Goal: Information Seeking & Learning: Learn about a topic

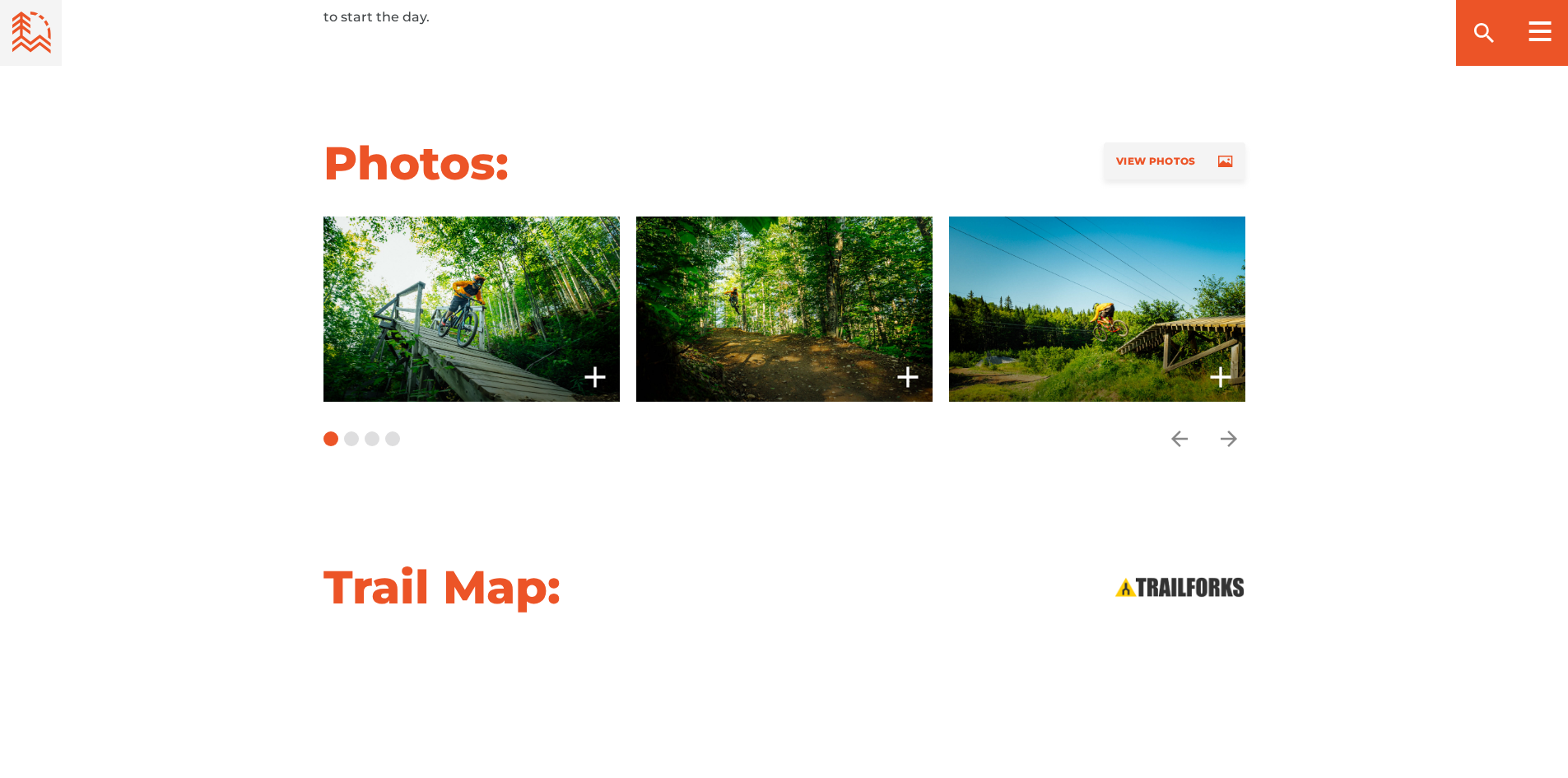
scroll to position [1318, 0]
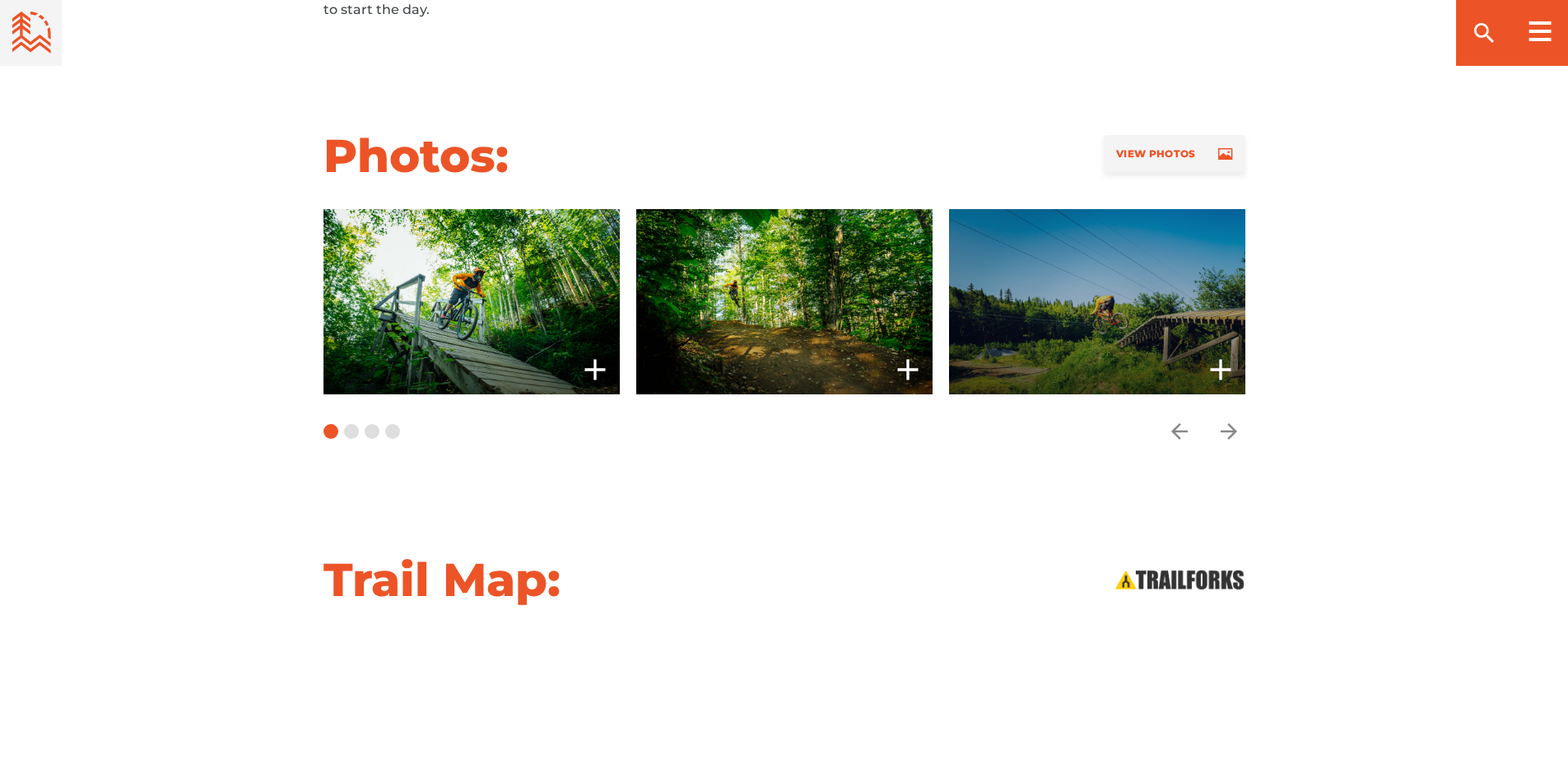
click at [1030, 315] on span at bounding box center [1096, 302] width 297 height 186
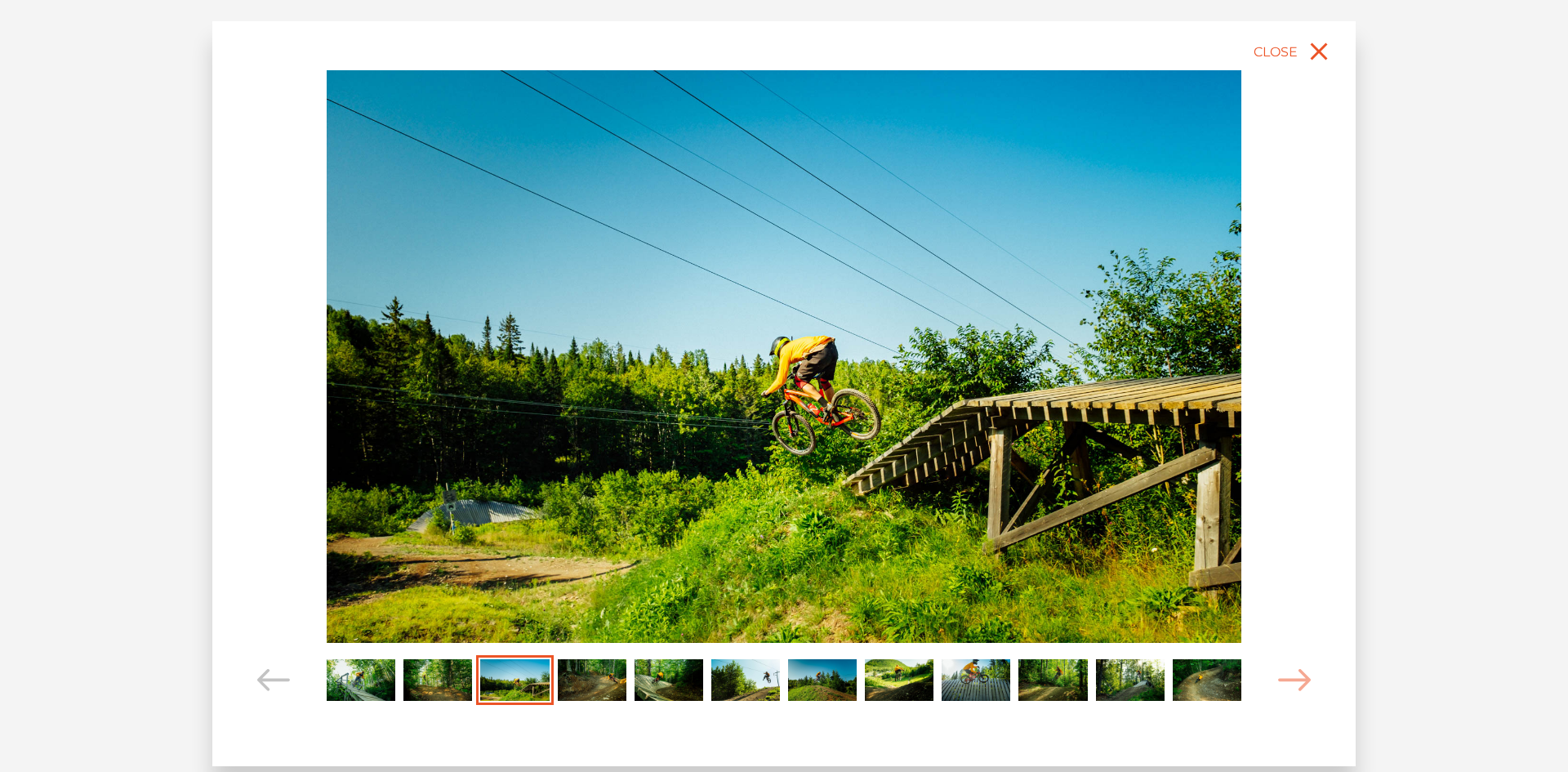
click at [368, 674] on img "Carousel Page 1" at bounding box center [361, 680] width 69 height 42
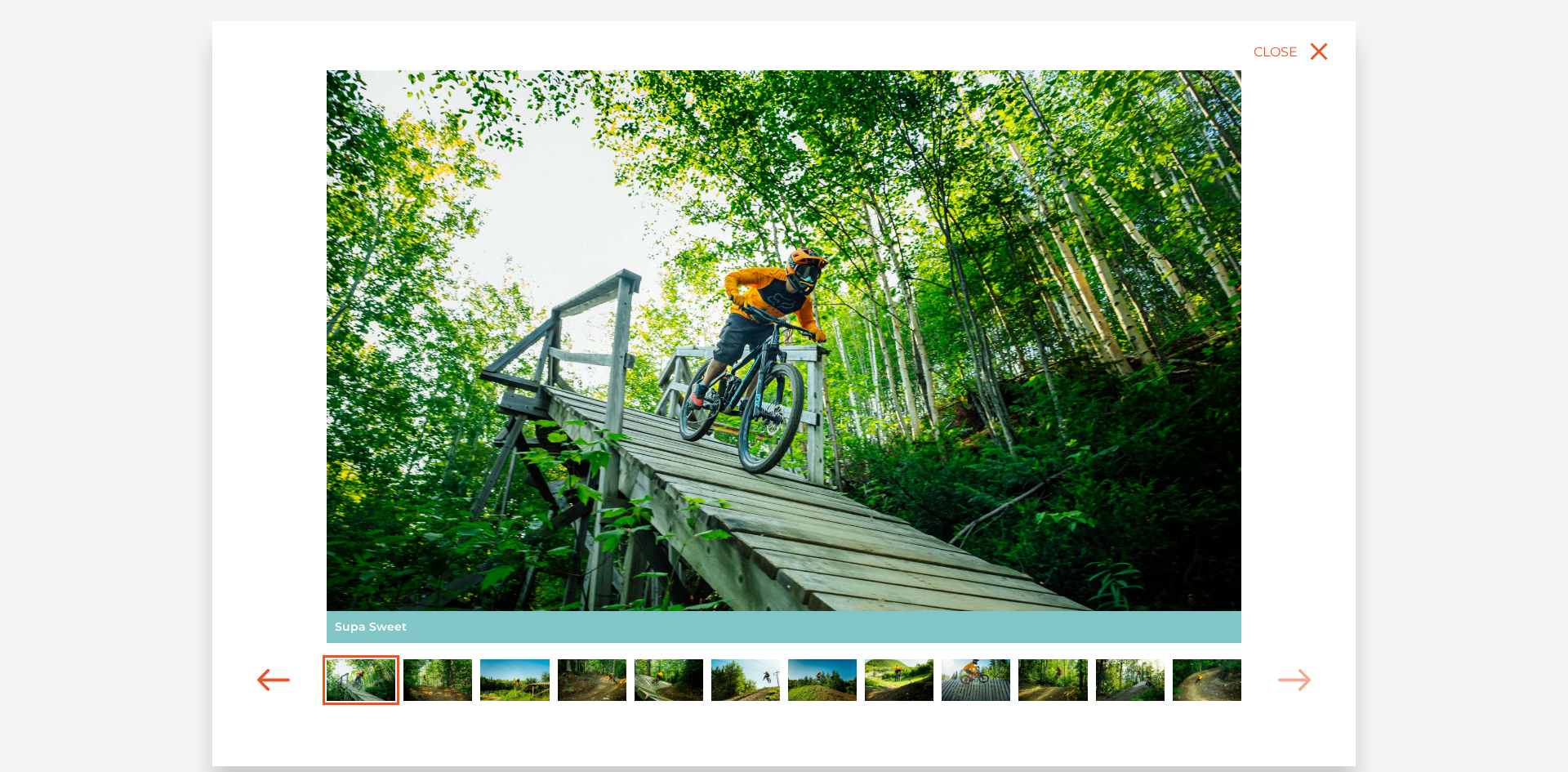
click at [281, 689] on icon "Carousel Navigation" at bounding box center [273, 680] width 32 height 22
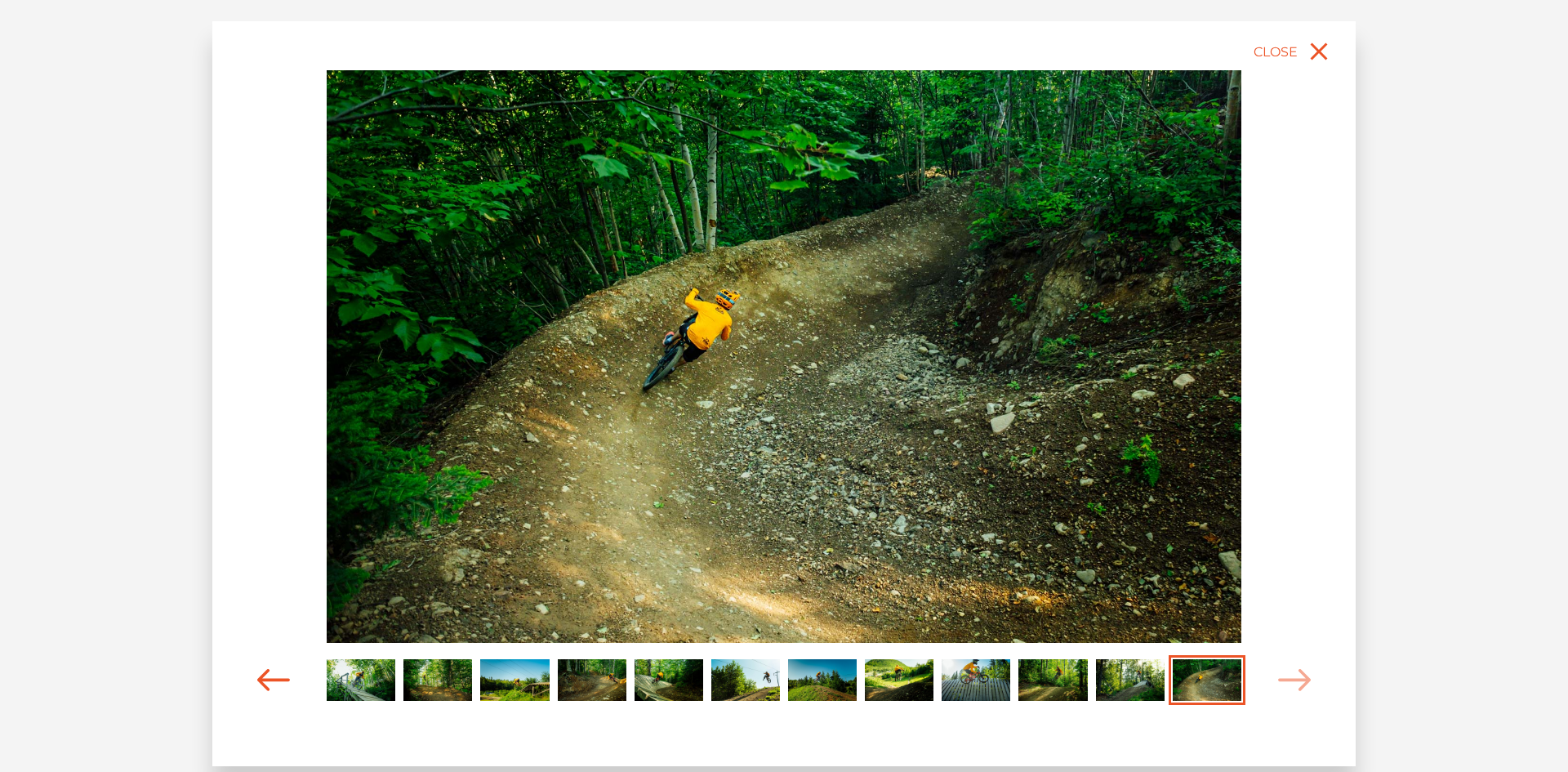
click at [257, 665] on span "Carousel Navigation" at bounding box center [273, 679] width 32 height 50
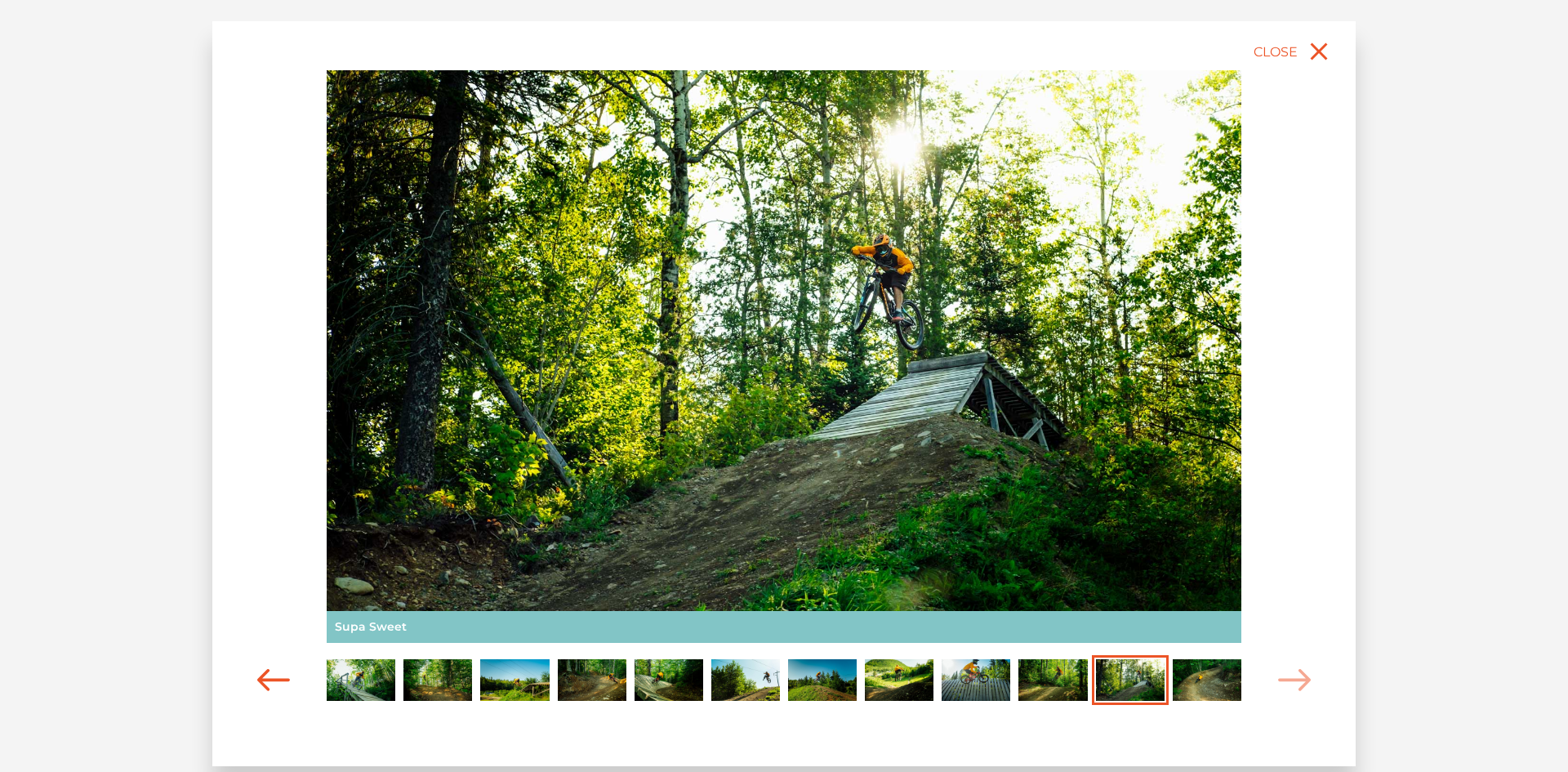
click at [257, 665] on span "Carousel Navigation" at bounding box center [273, 679] width 32 height 50
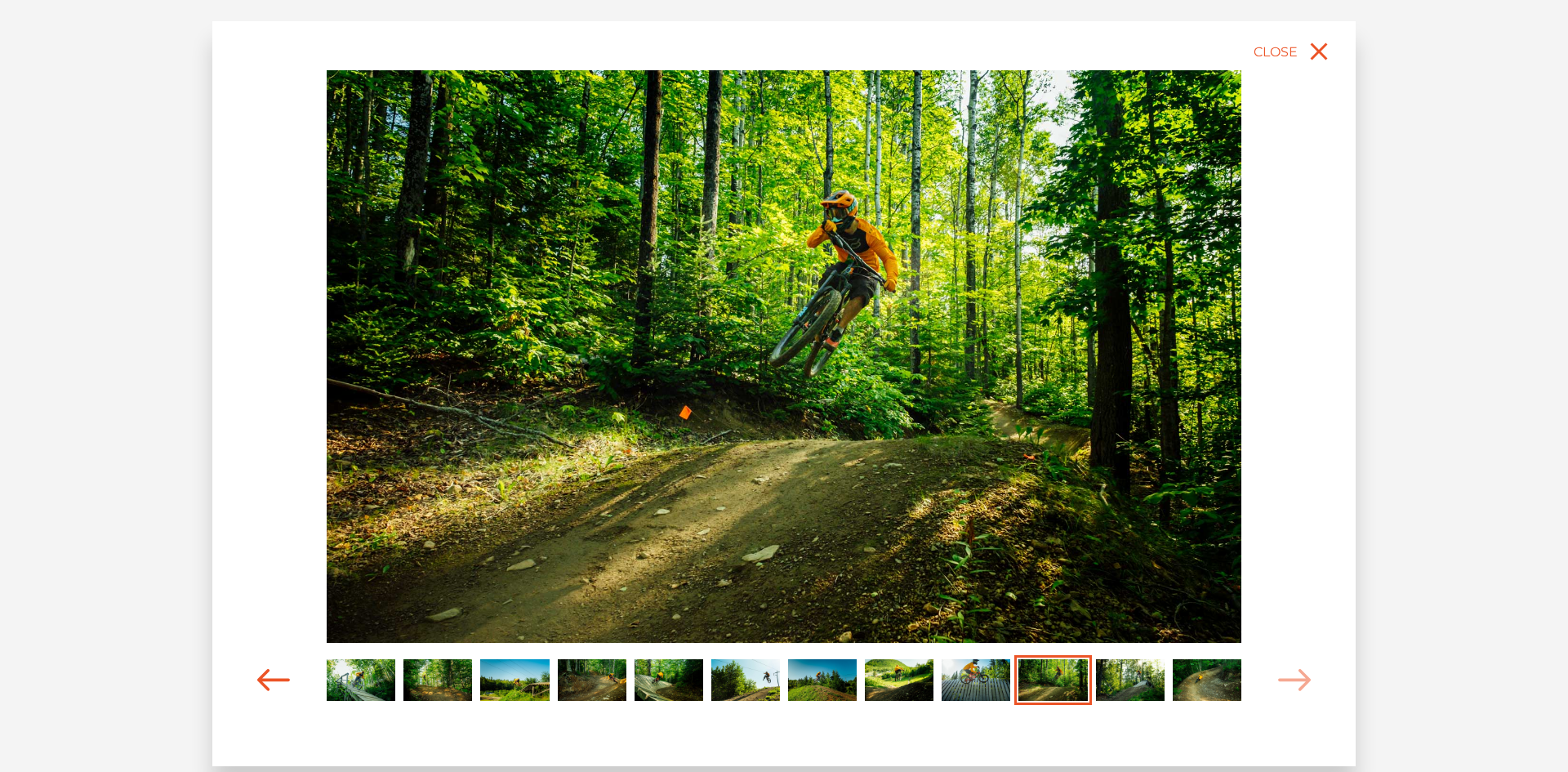
click at [257, 665] on span "Carousel Navigation" at bounding box center [273, 679] width 32 height 50
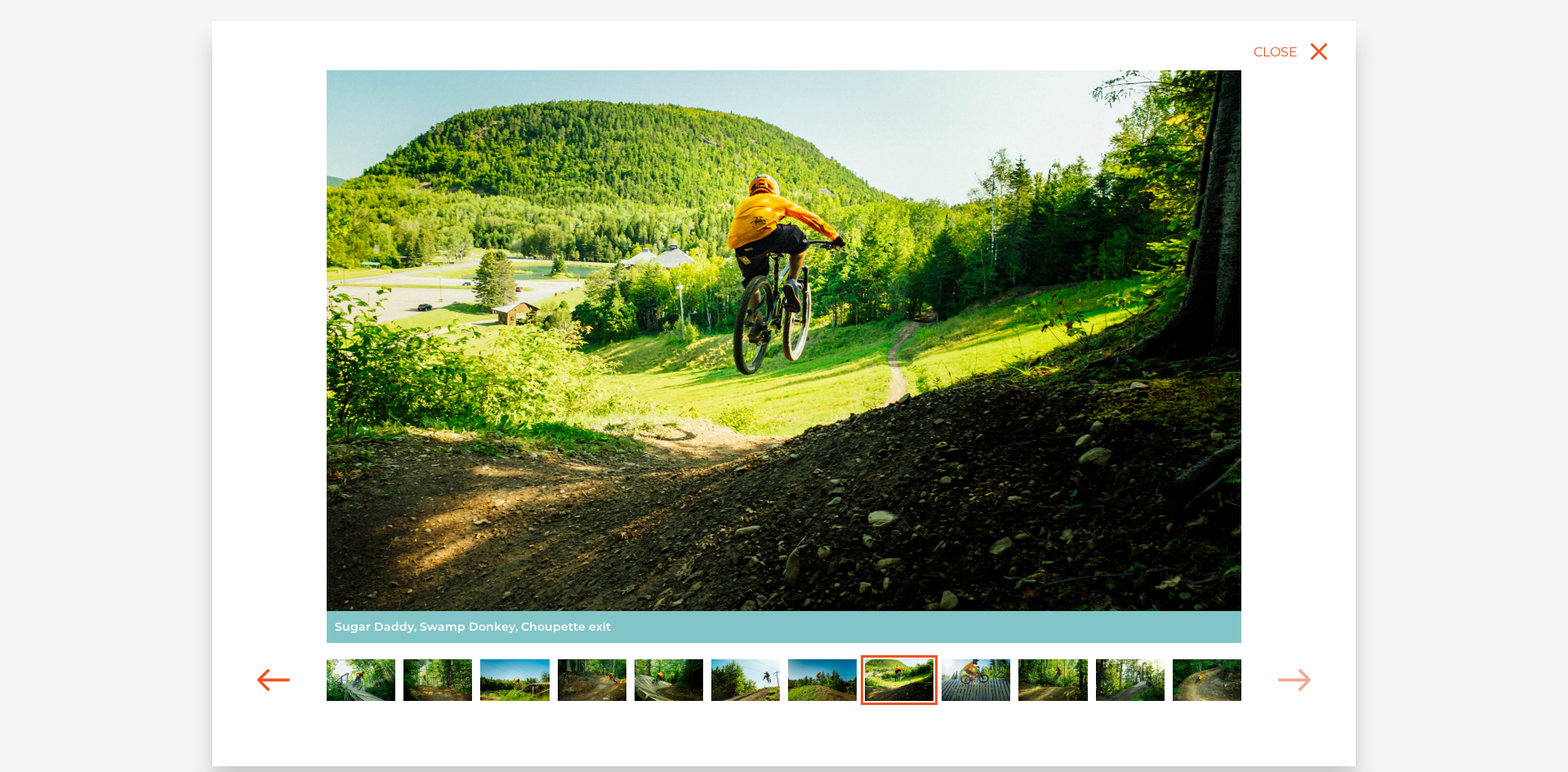
click at [257, 665] on span "Carousel Navigation" at bounding box center [273, 679] width 32 height 50
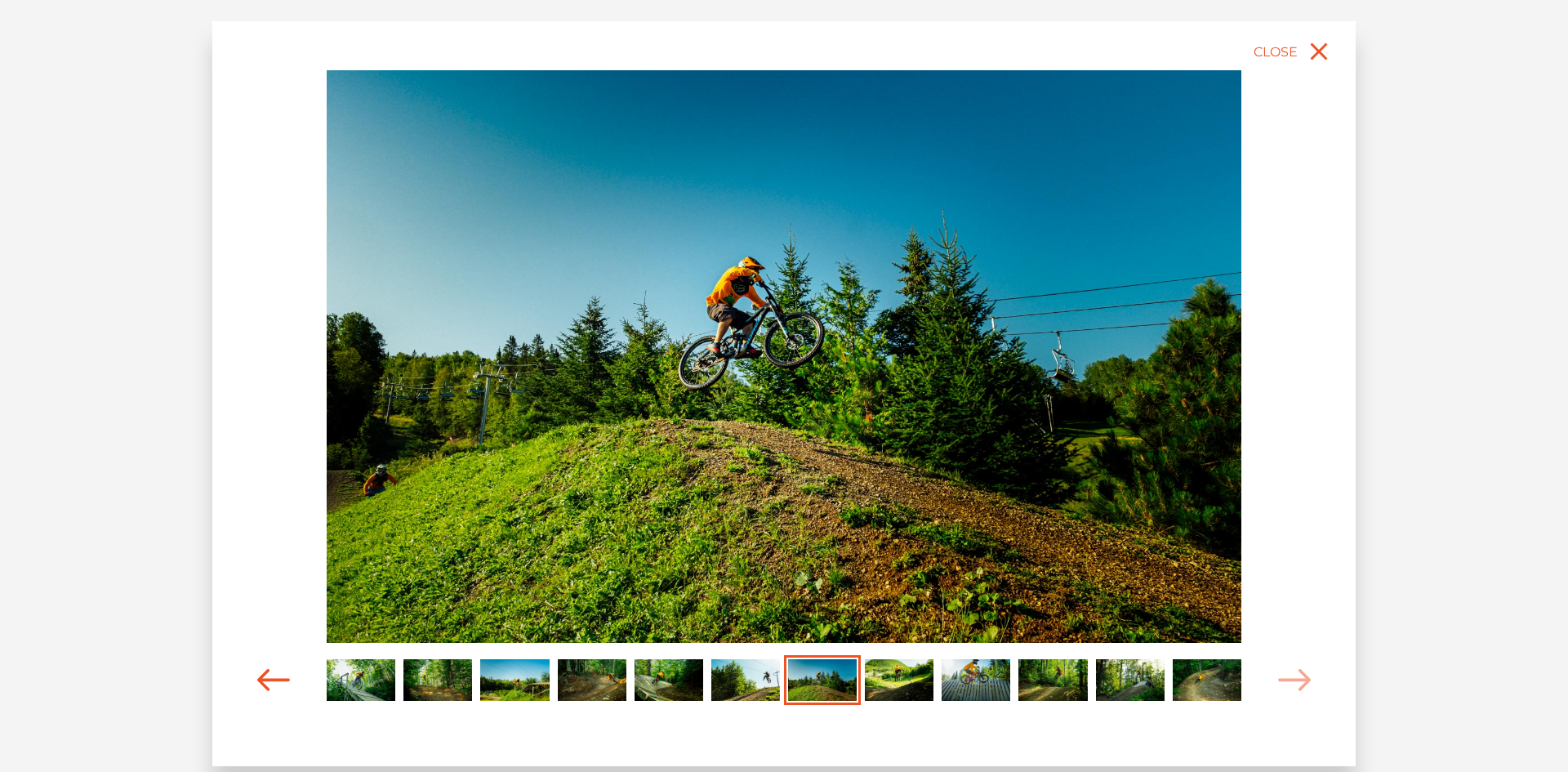
click at [257, 665] on span "Carousel Navigation" at bounding box center [273, 679] width 32 height 50
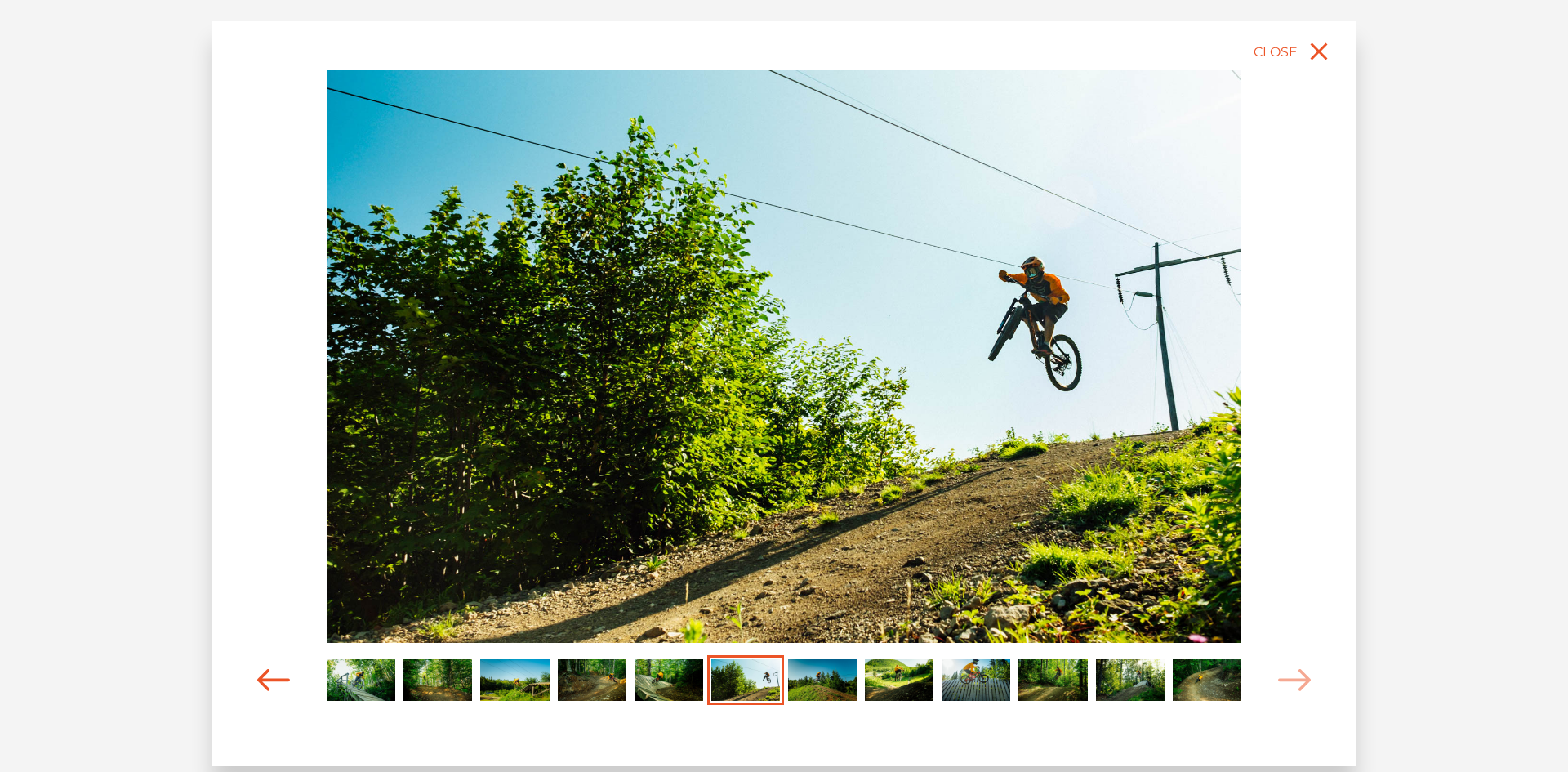
click at [257, 665] on span "Carousel Navigation" at bounding box center [273, 679] width 32 height 50
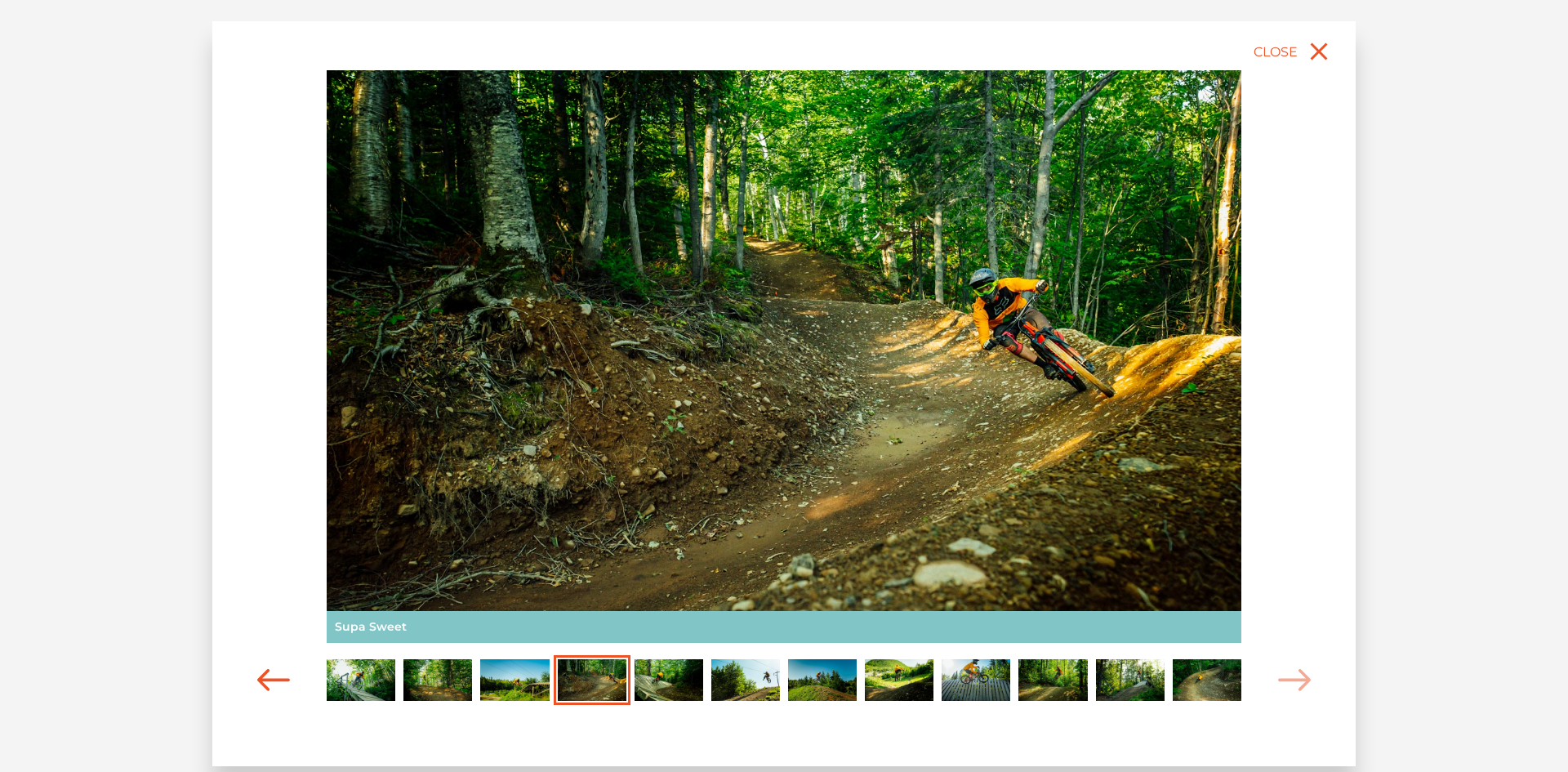
click at [261, 669] on span "Carousel Navigation" at bounding box center [273, 679] width 32 height 50
click at [261, 670] on span "Carousel Navigation" at bounding box center [273, 679] width 32 height 50
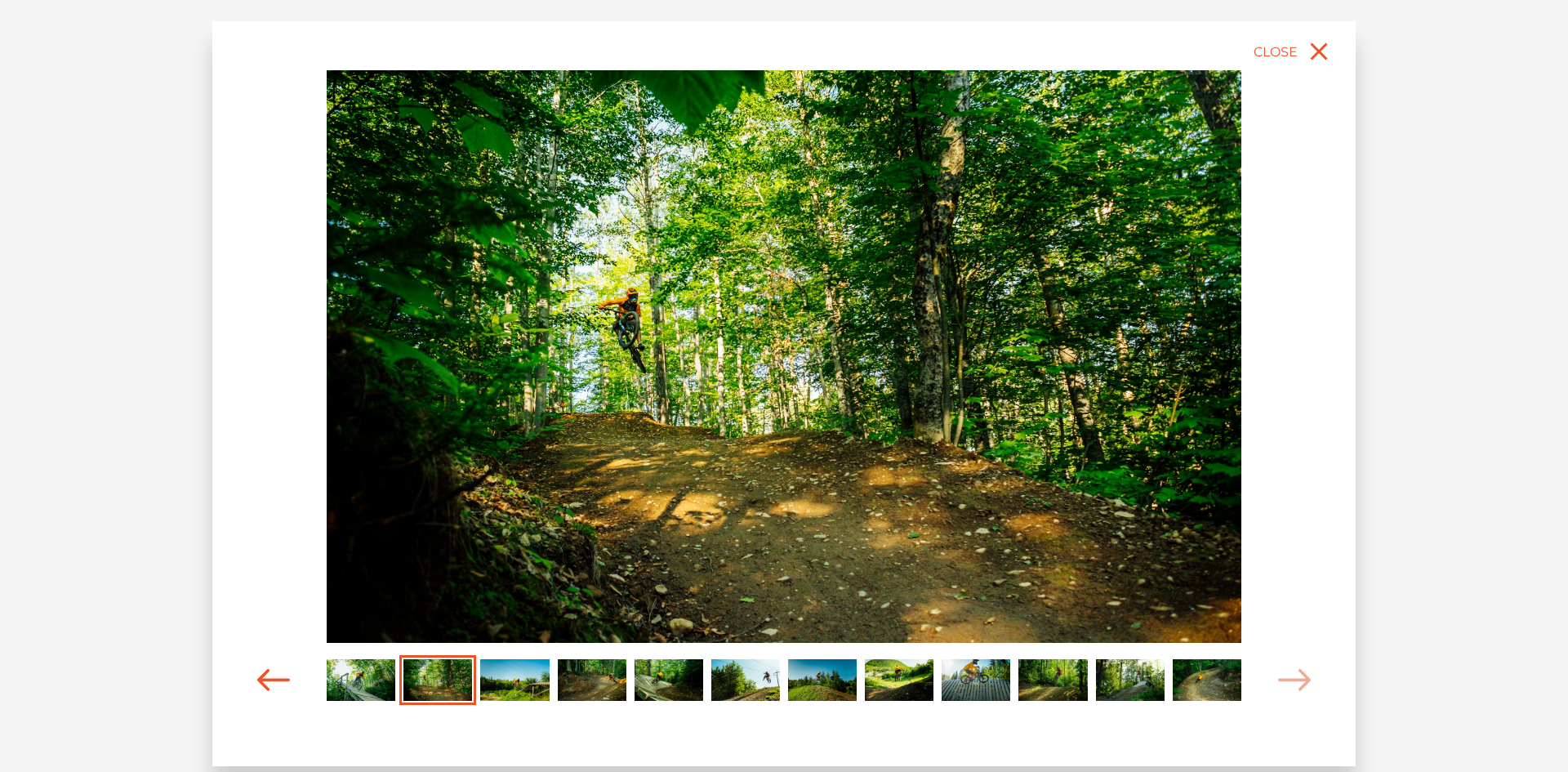
click at [261, 670] on icon "Carousel Navigation" at bounding box center [273, 680] width 32 height 22
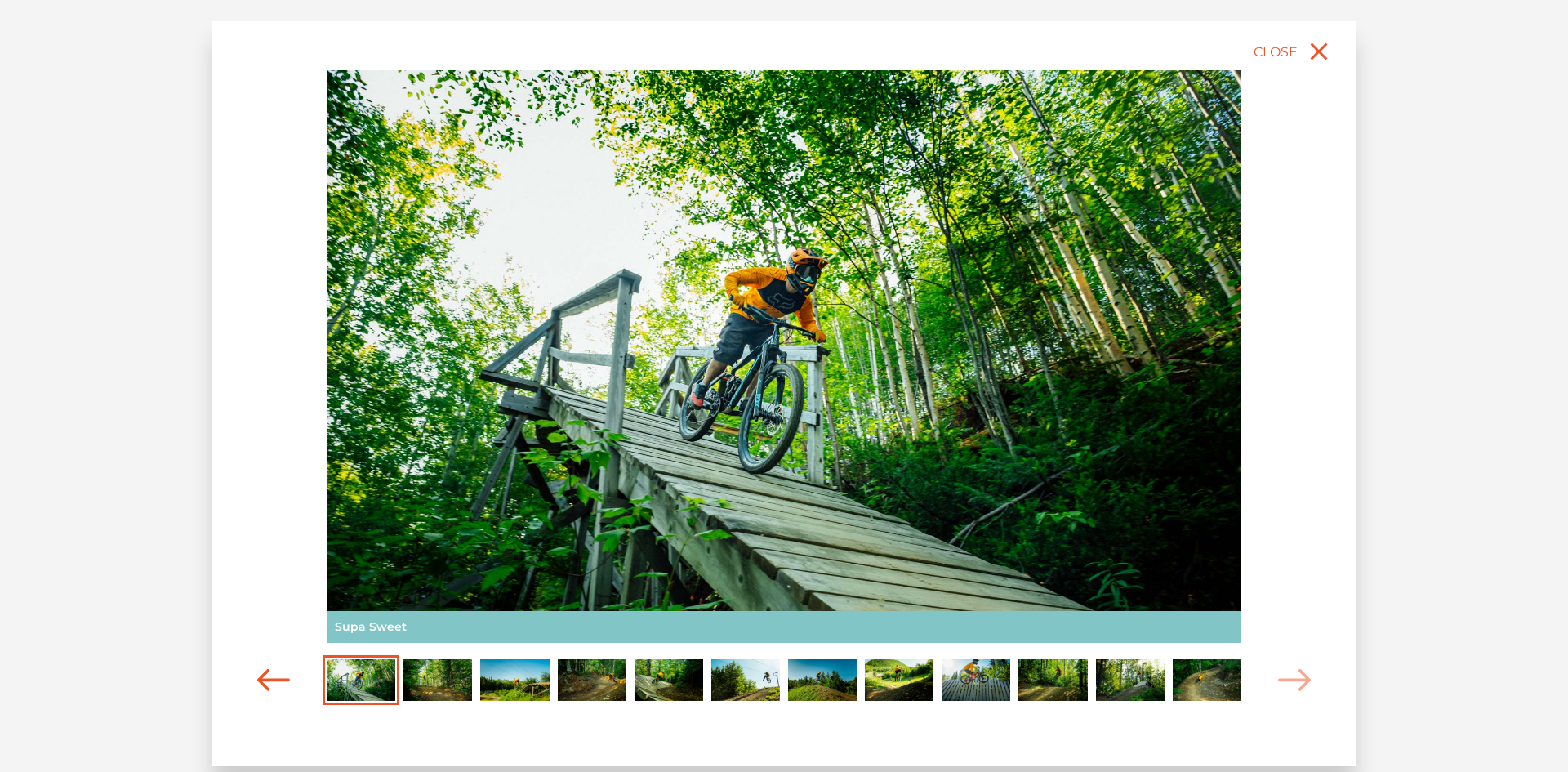
click at [261, 670] on icon "Carousel Navigation" at bounding box center [273, 680] width 32 height 22
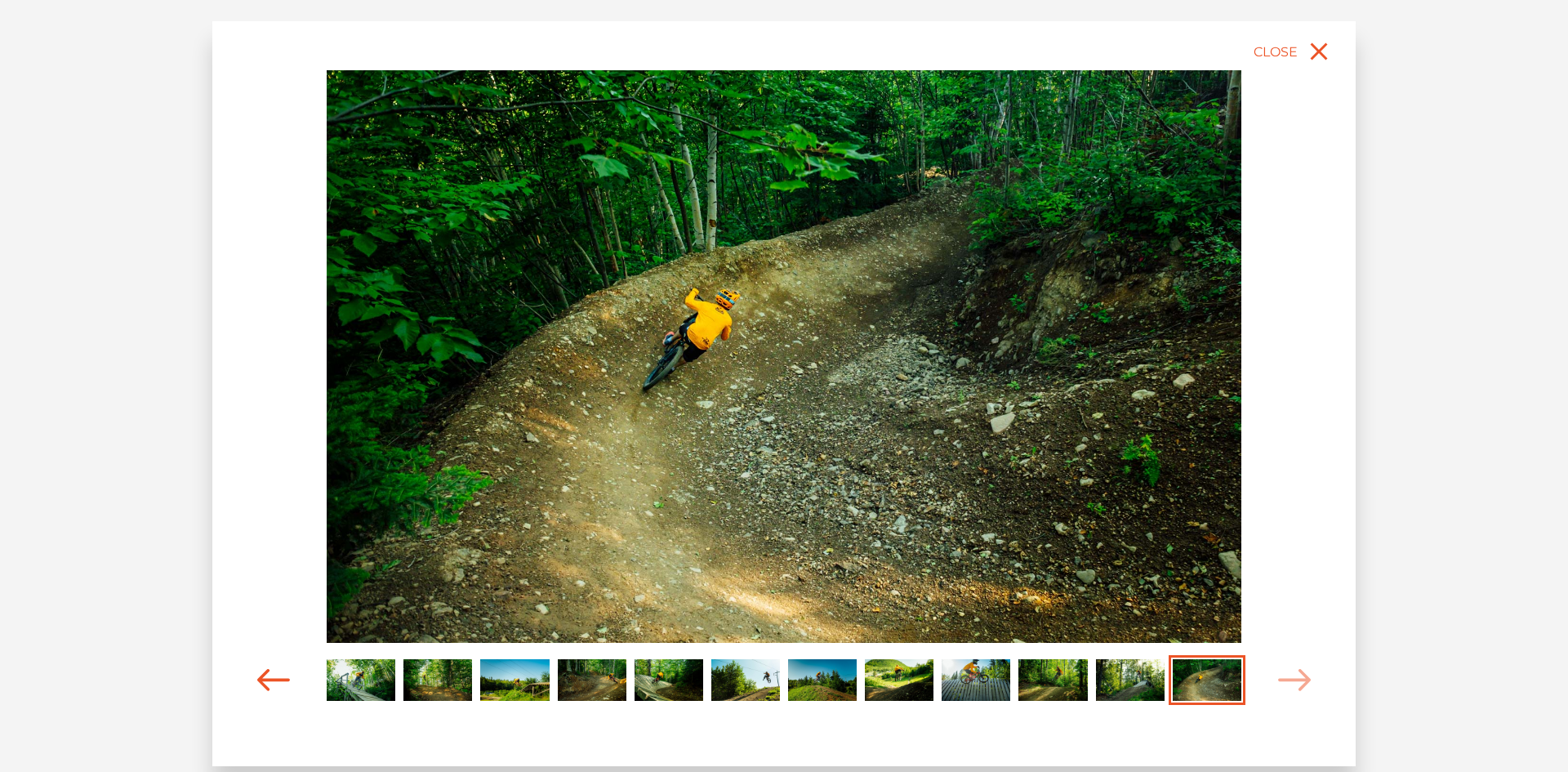
click at [260, 681] on icon "Carousel Navigation" at bounding box center [273, 680] width 32 height 22
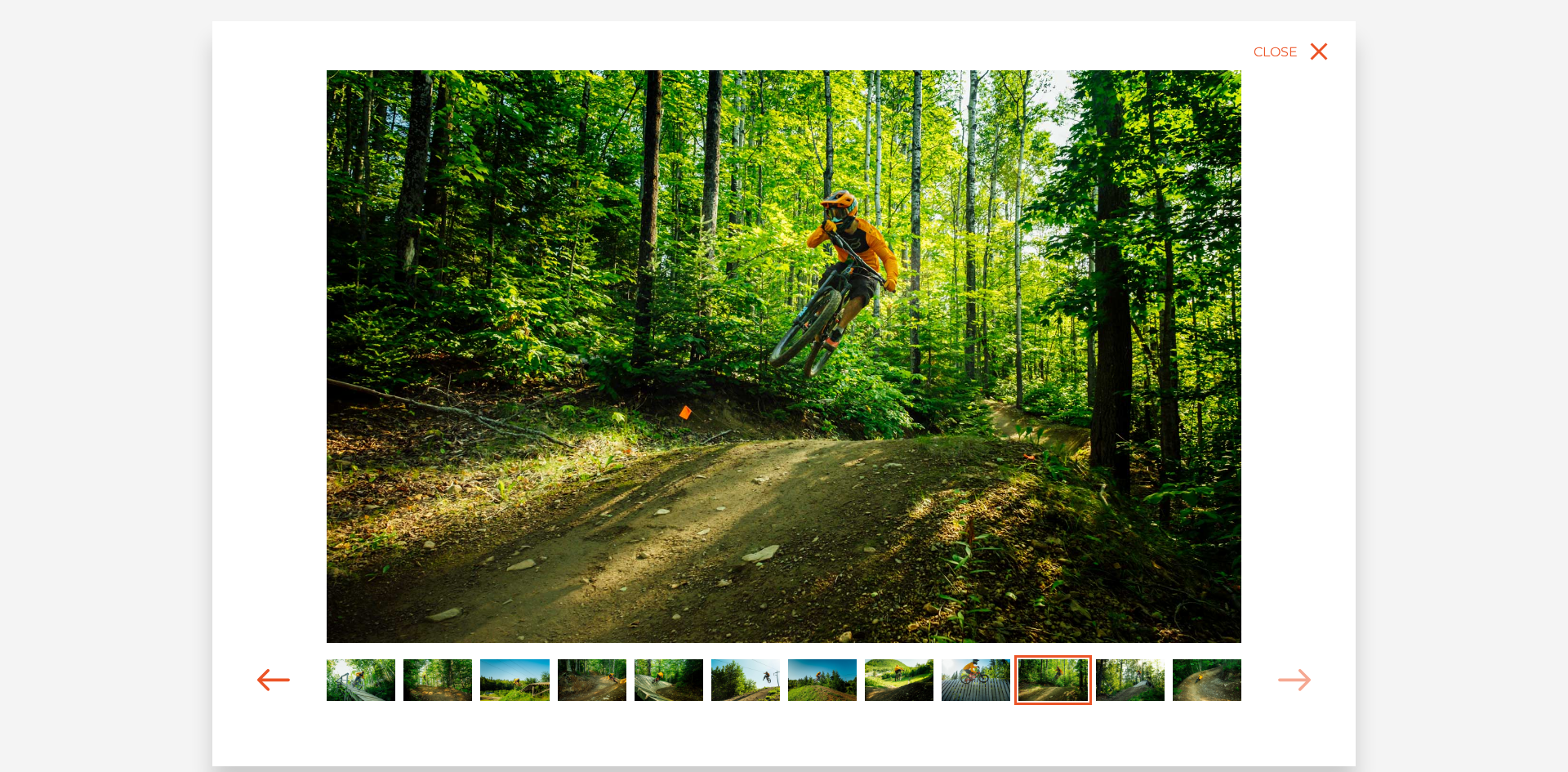
click at [260, 681] on icon "Carousel Navigation" at bounding box center [273, 680] width 32 height 22
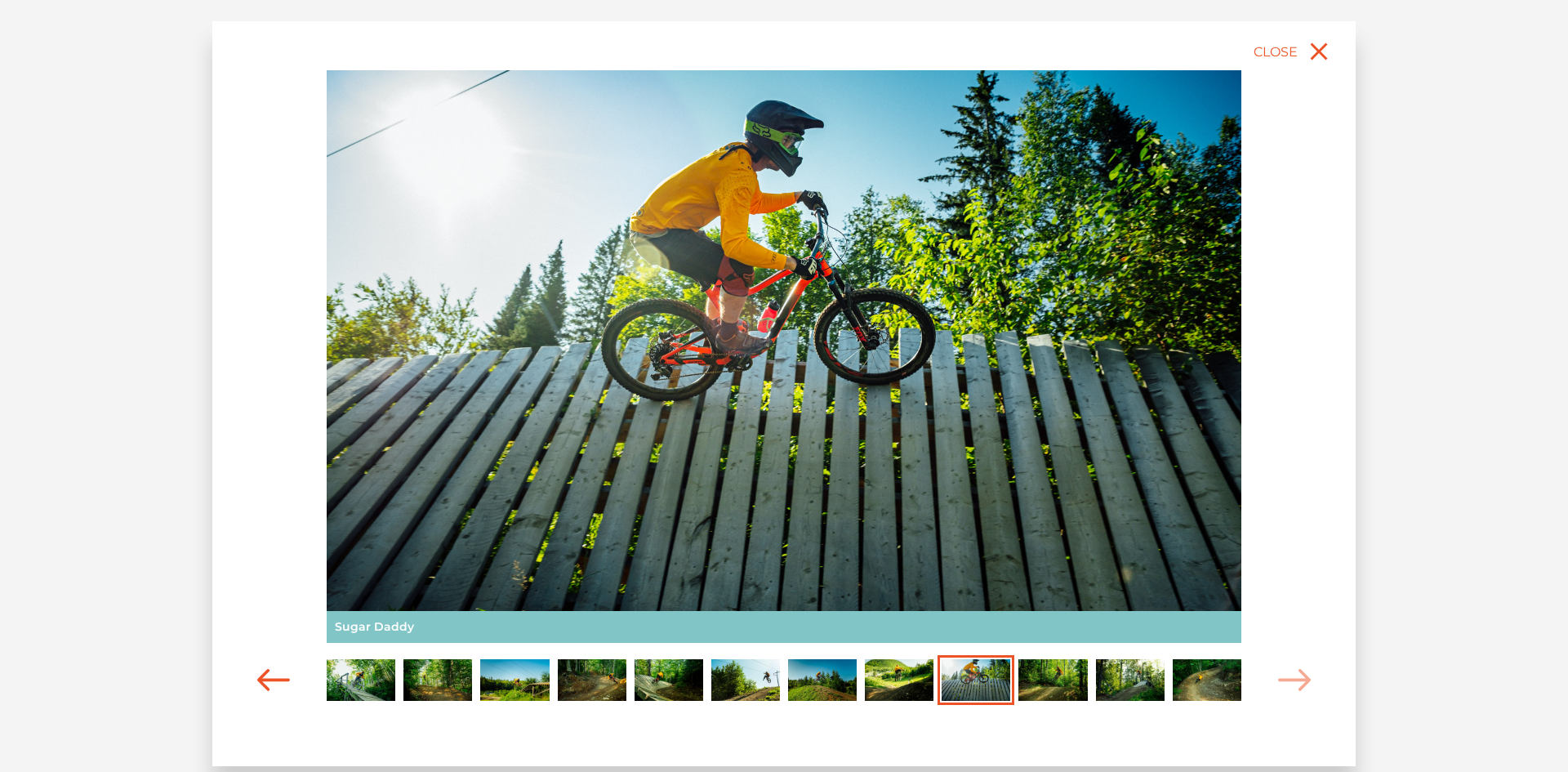
click at [260, 681] on icon "Carousel Navigation" at bounding box center [273, 680] width 32 height 22
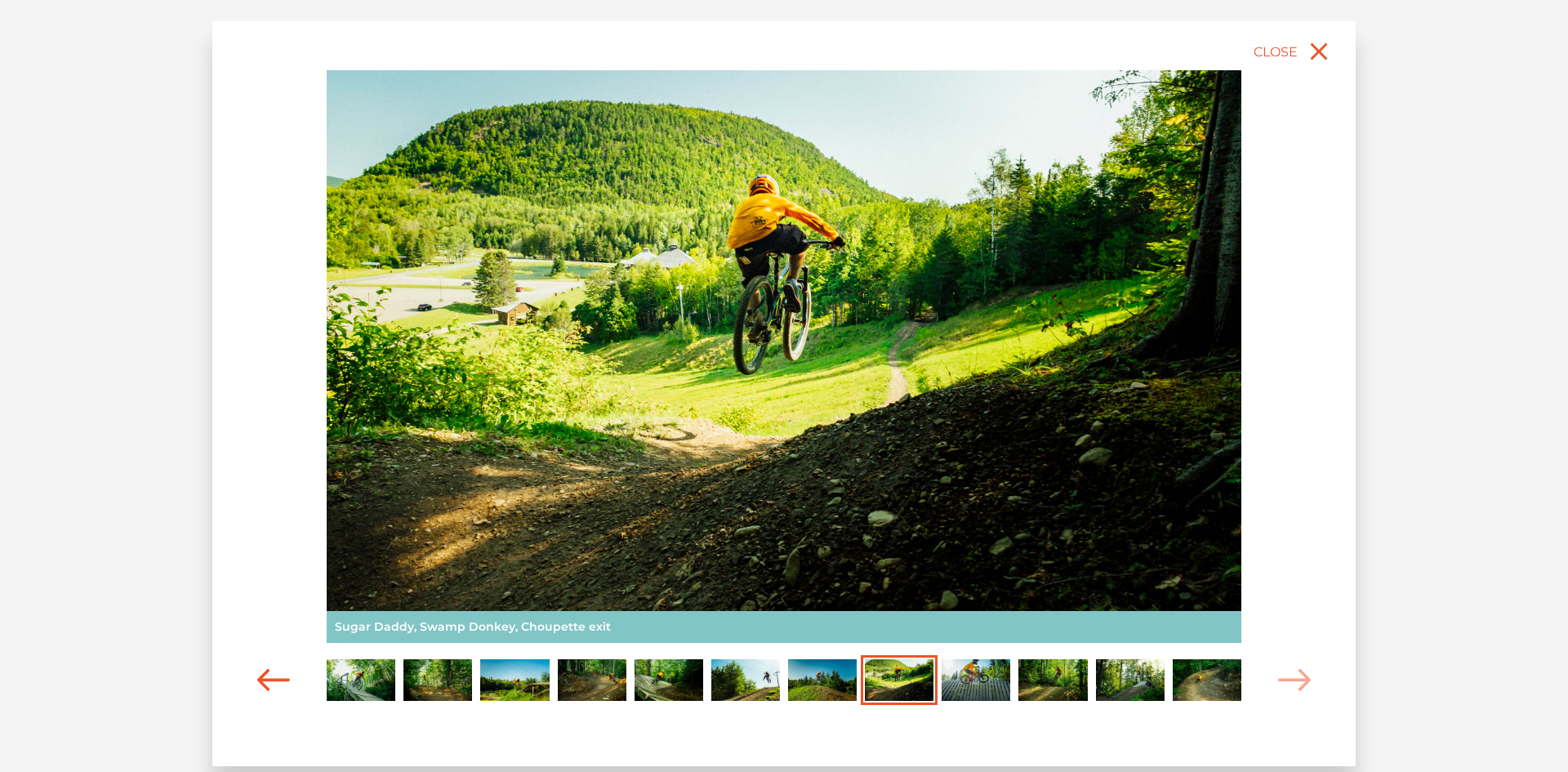
click at [260, 681] on icon "Carousel Navigation" at bounding box center [273, 680] width 32 height 22
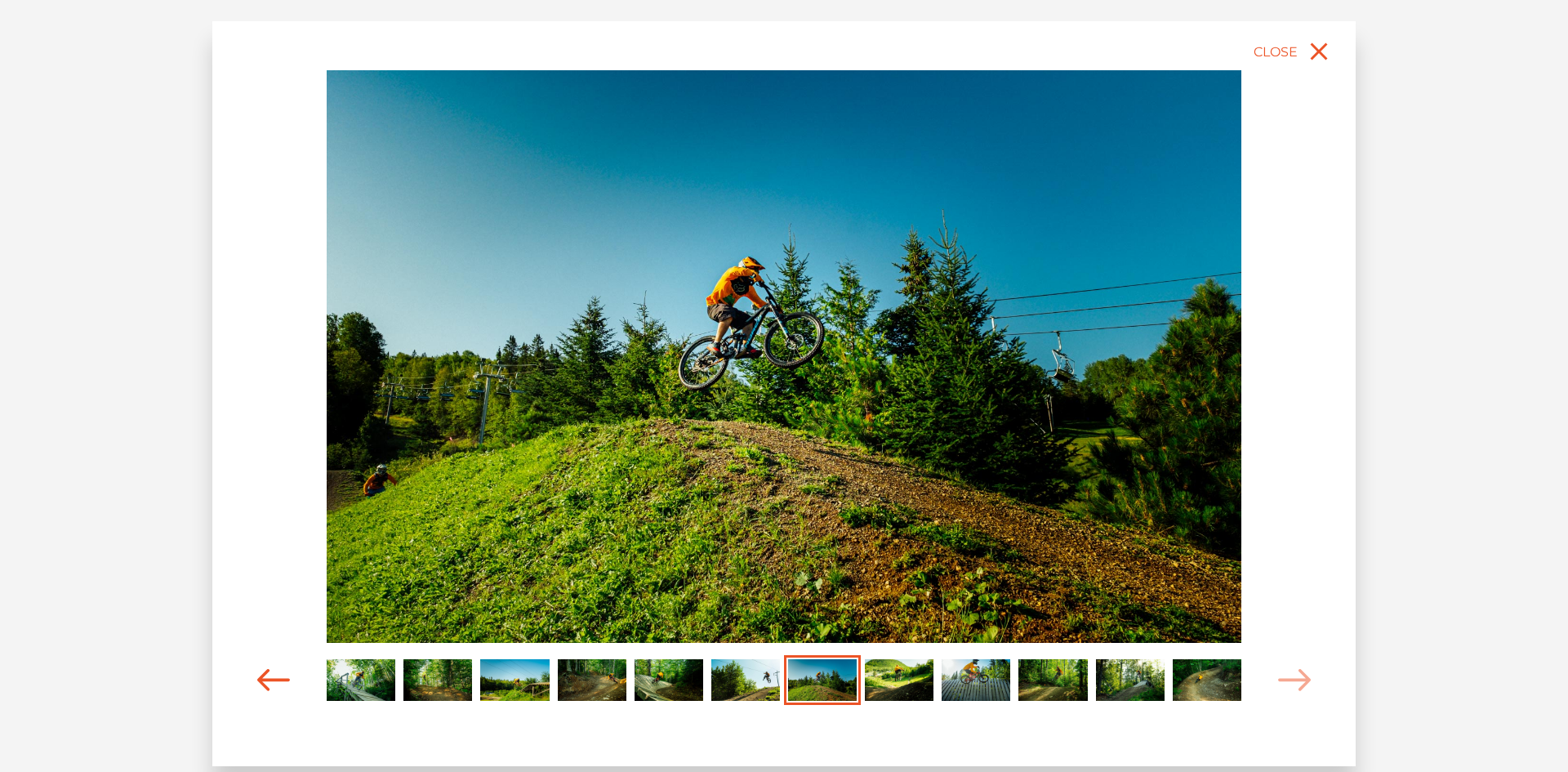
click at [260, 681] on icon "Carousel Navigation" at bounding box center [273, 680] width 32 height 22
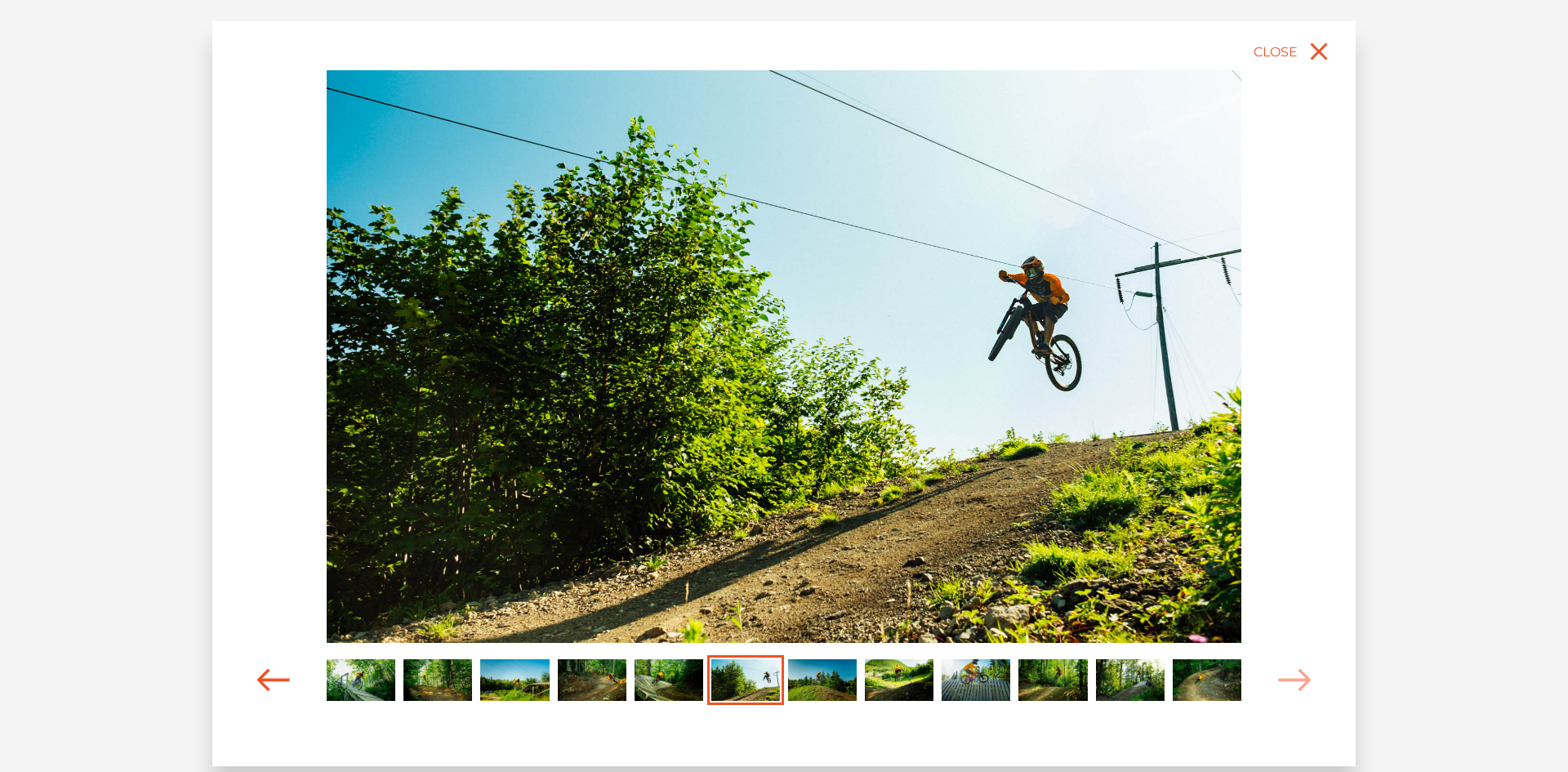
click at [260, 681] on icon "Carousel Navigation" at bounding box center [273, 680] width 32 height 22
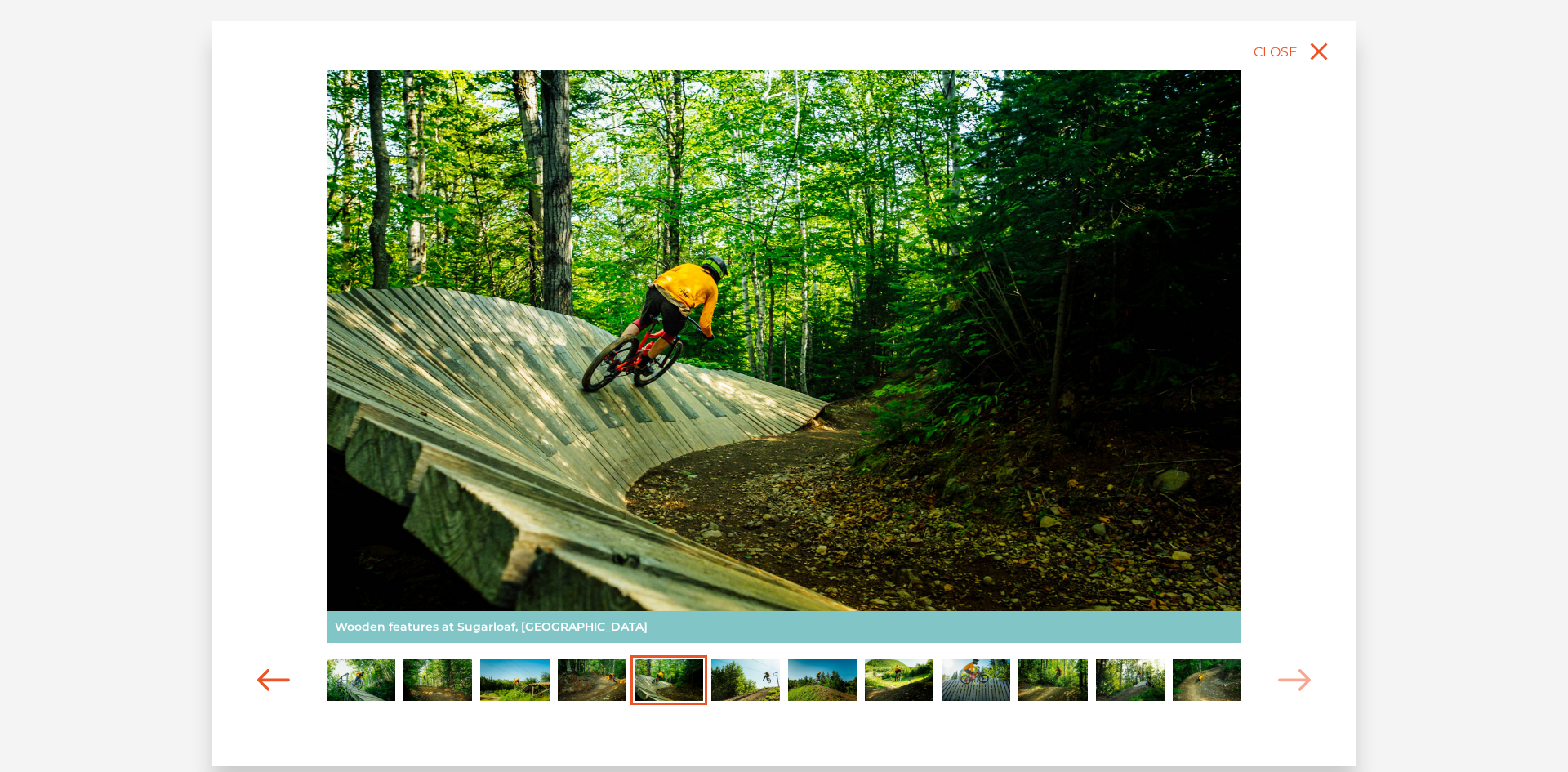
click at [260, 681] on icon "Carousel Navigation" at bounding box center [273, 680] width 32 height 22
click at [259, 681] on icon "Carousel Navigation" at bounding box center [273, 680] width 32 height 22
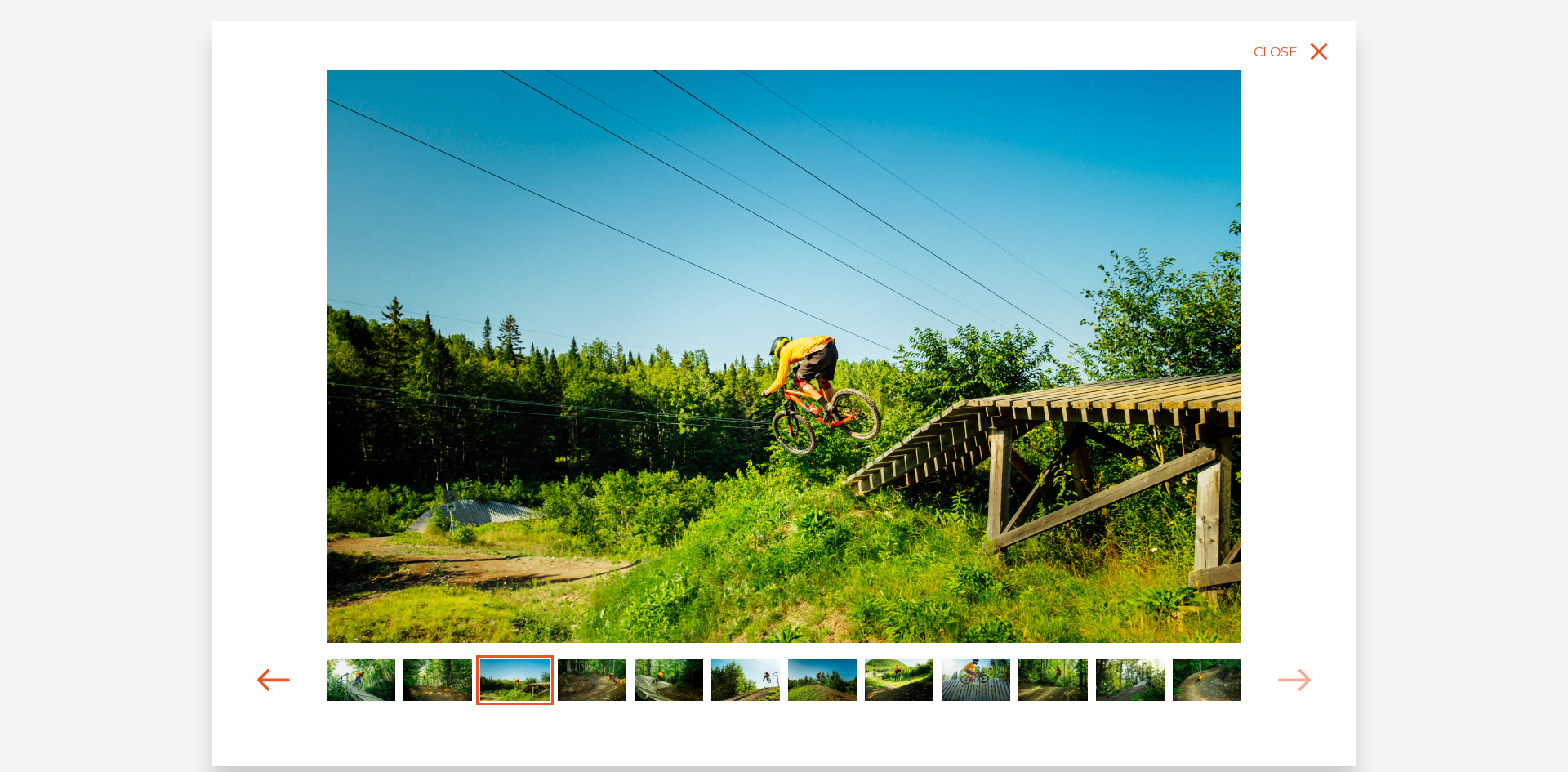
click at [259, 681] on icon "Carousel Navigation" at bounding box center [273, 680] width 32 height 22
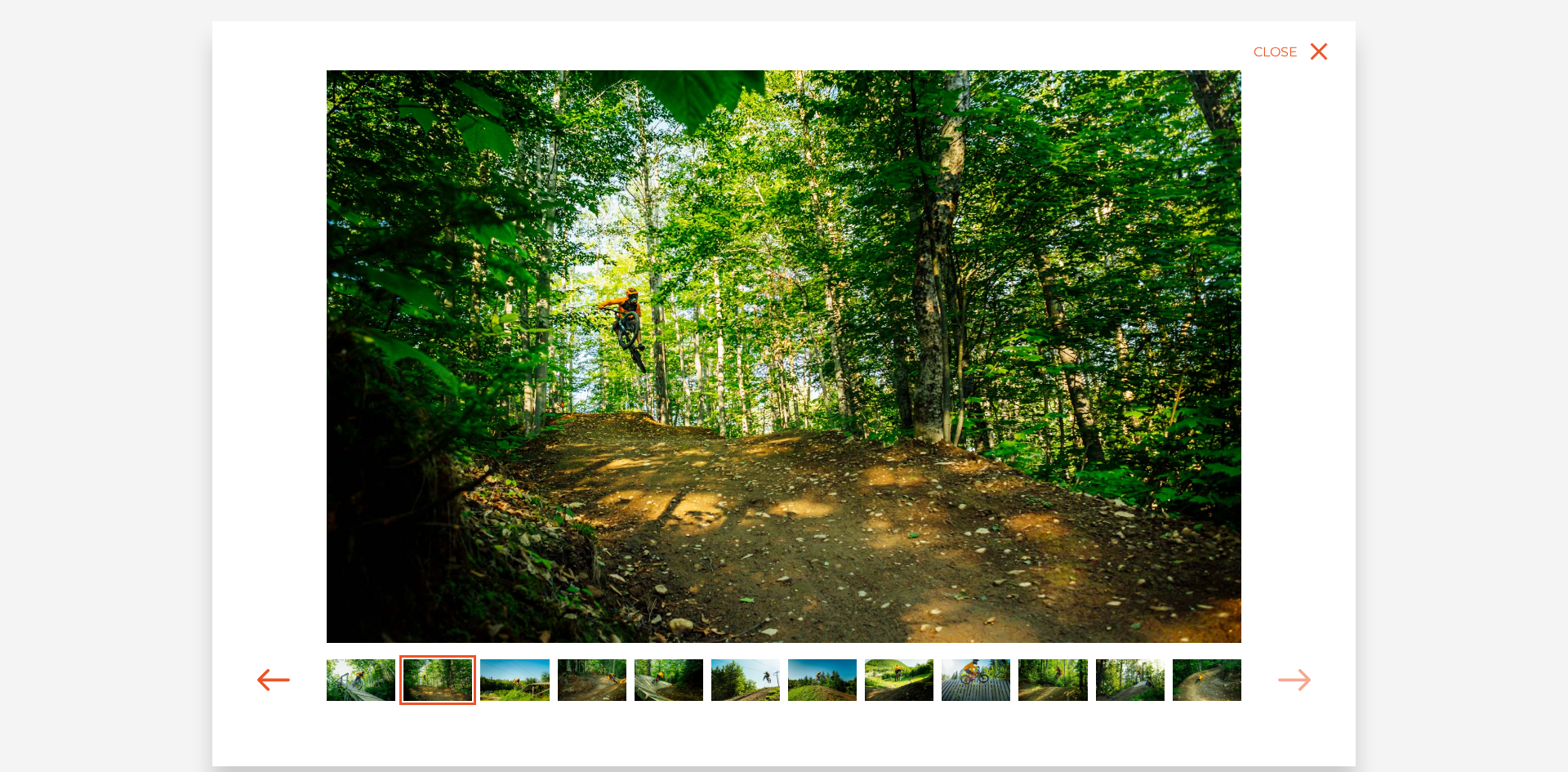
click at [259, 681] on icon "Carousel Navigation" at bounding box center [273, 680] width 32 height 22
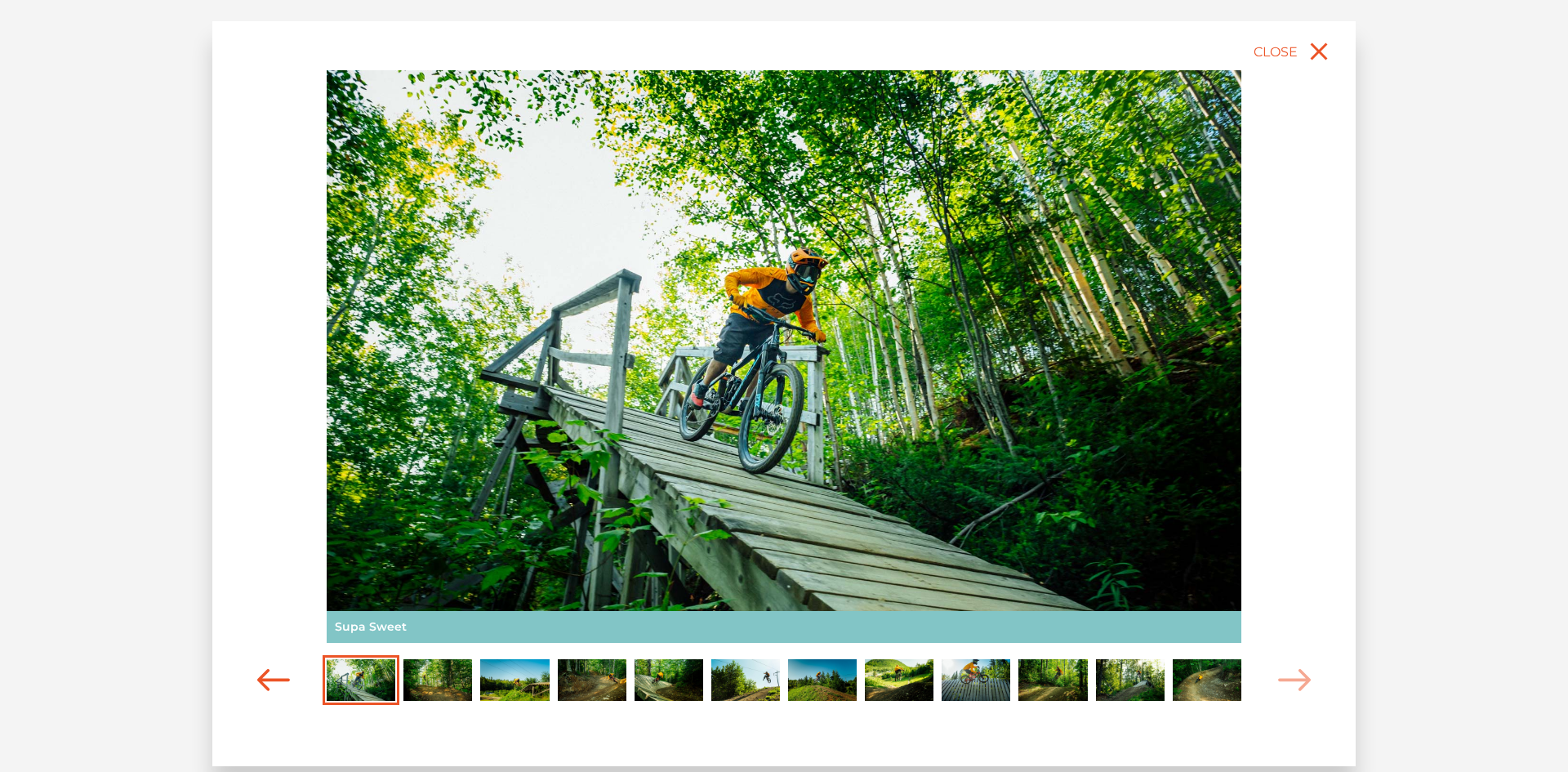
click at [259, 681] on icon "Carousel Navigation" at bounding box center [273, 680] width 32 height 22
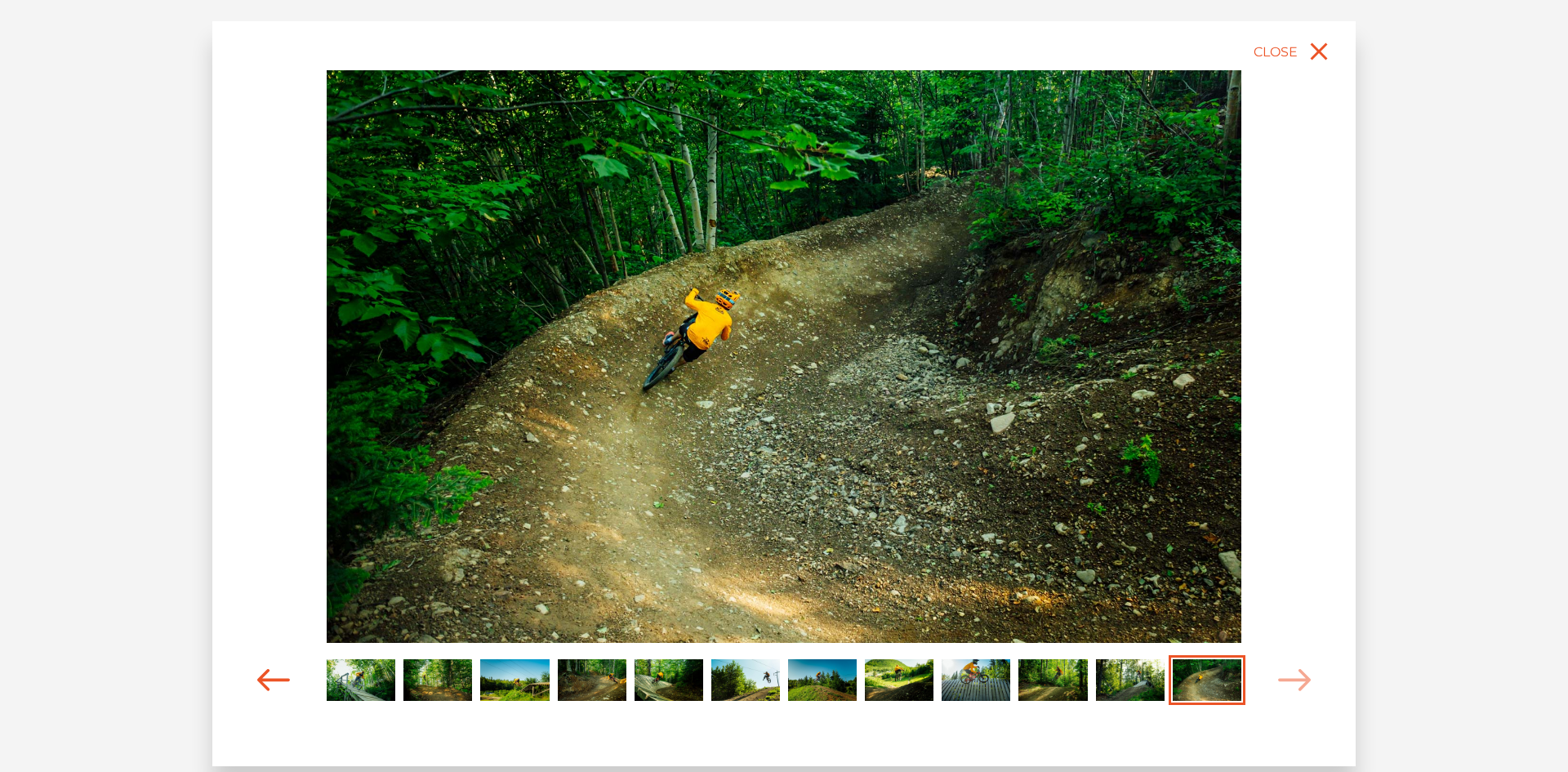
click at [259, 681] on icon "Carousel Navigation" at bounding box center [273, 680] width 32 height 22
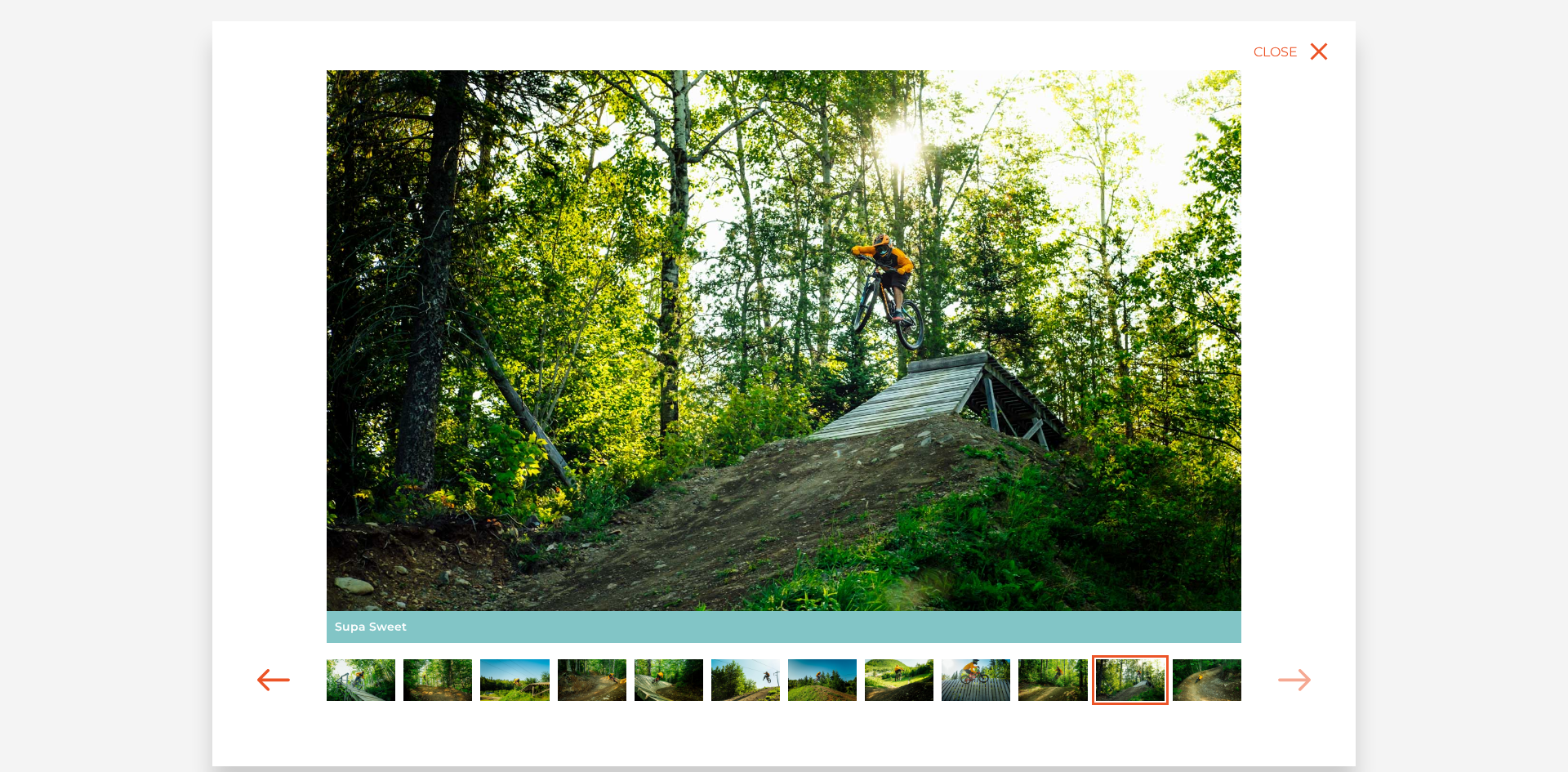
click at [259, 681] on icon "Carousel Navigation" at bounding box center [273, 680] width 32 height 22
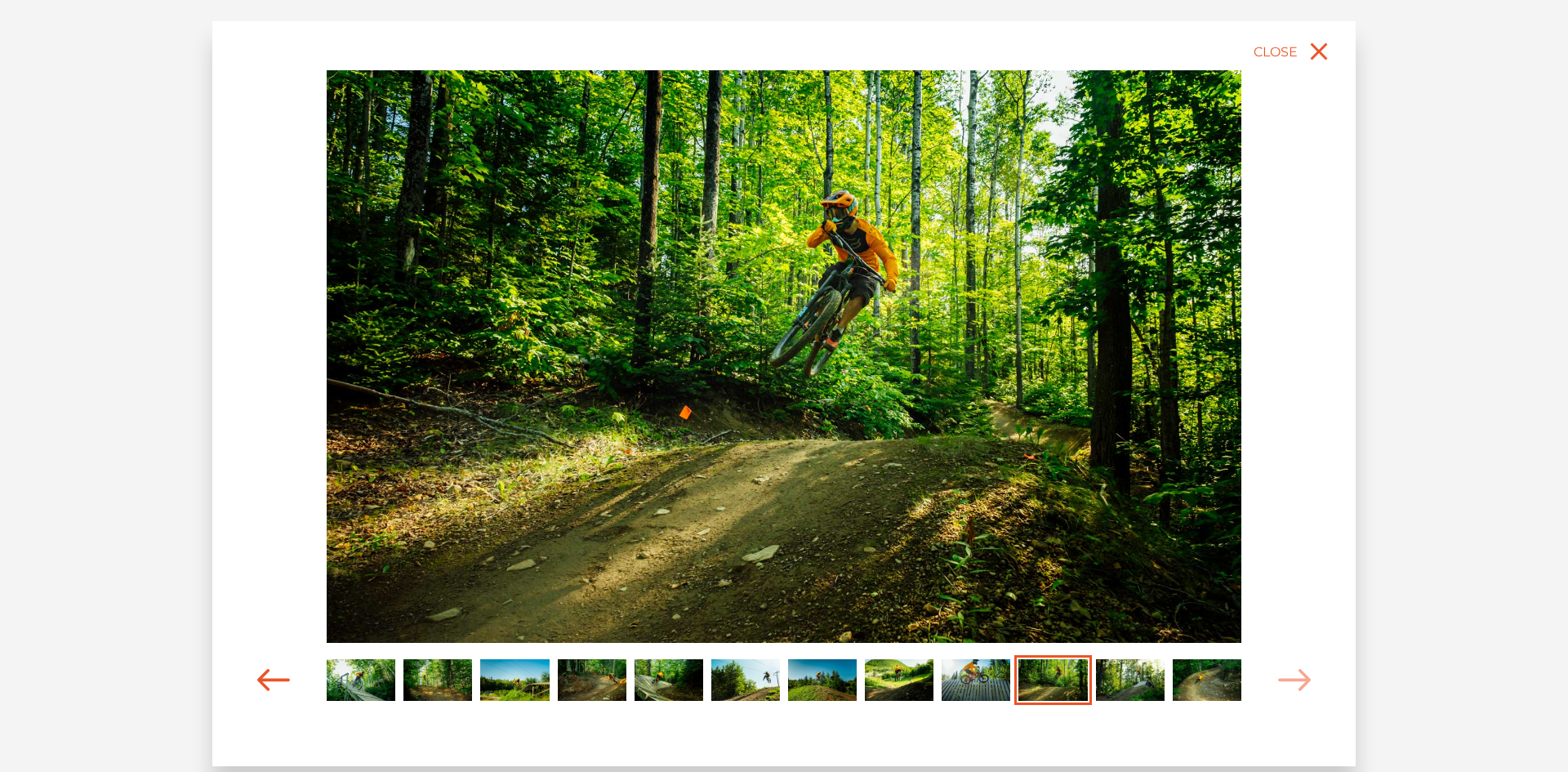
click at [258, 679] on icon "Carousel Navigation" at bounding box center [273, 680] width 32 height 22
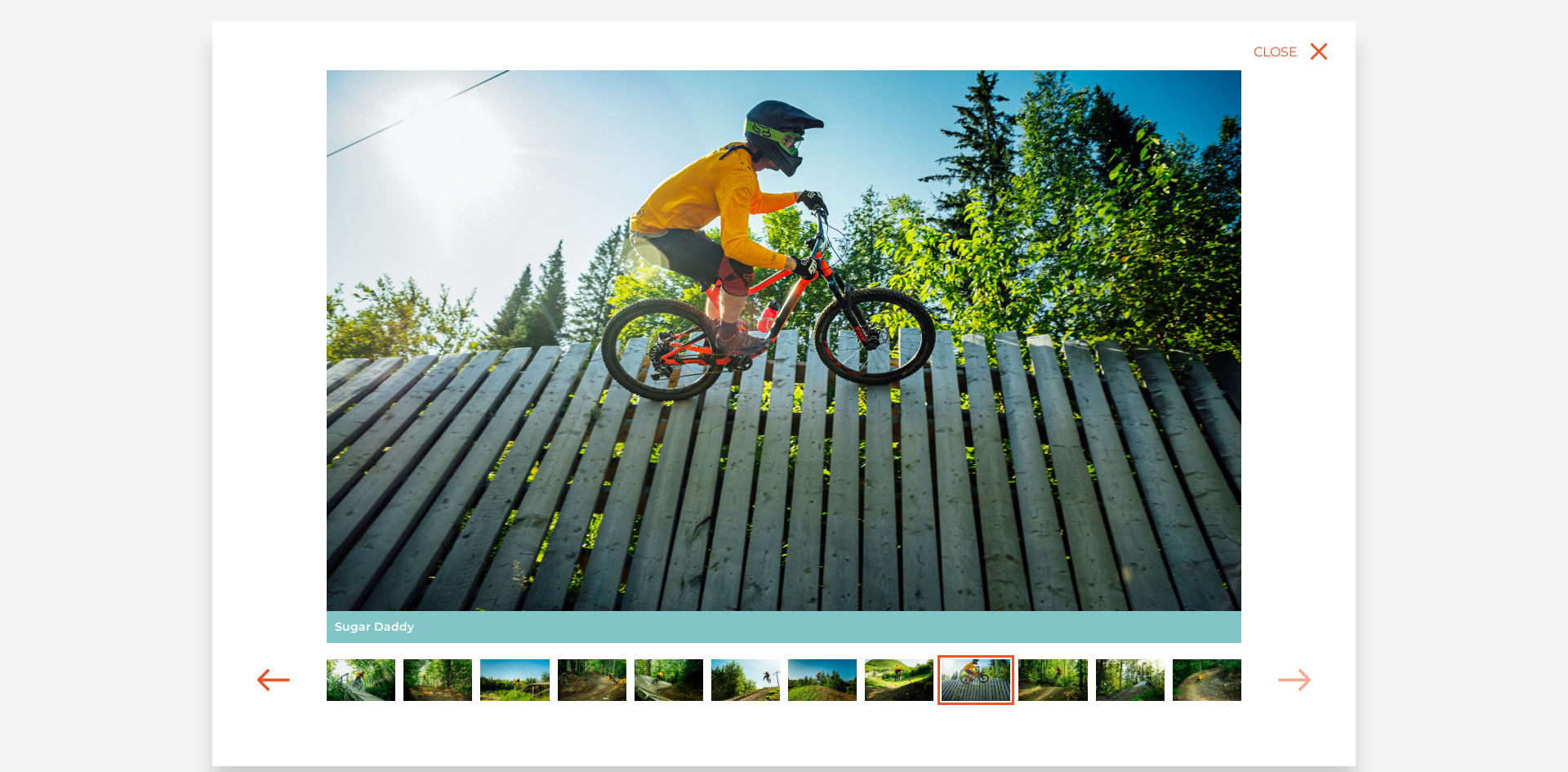
click at [258, 679] on icon "Carousel Navigation" at bounding box center [273, 680] width 32 height 22
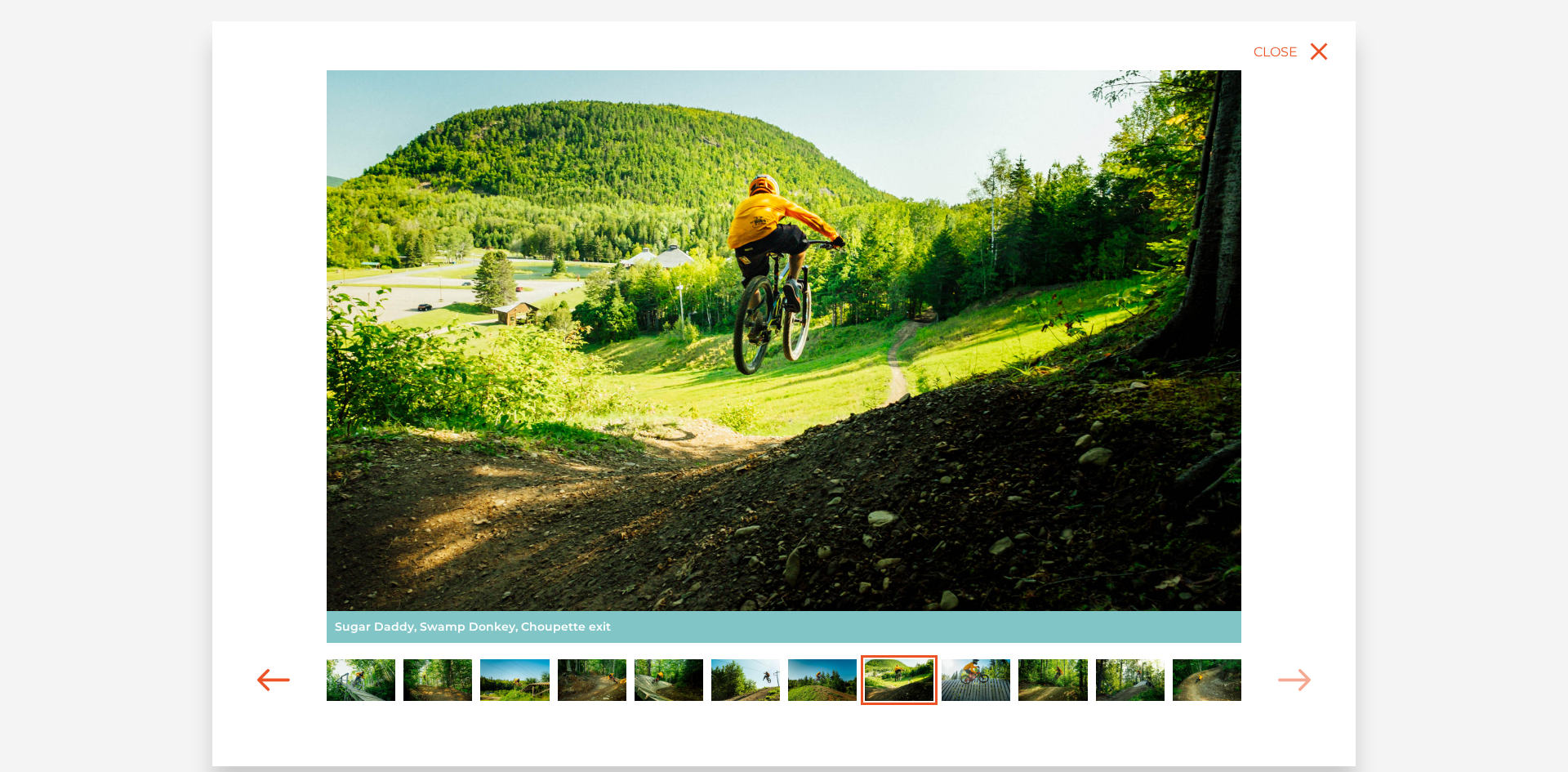
click at [258, 679] on icon "Carousel Navigation" at bounding box center [273, 680] width 32 height 22
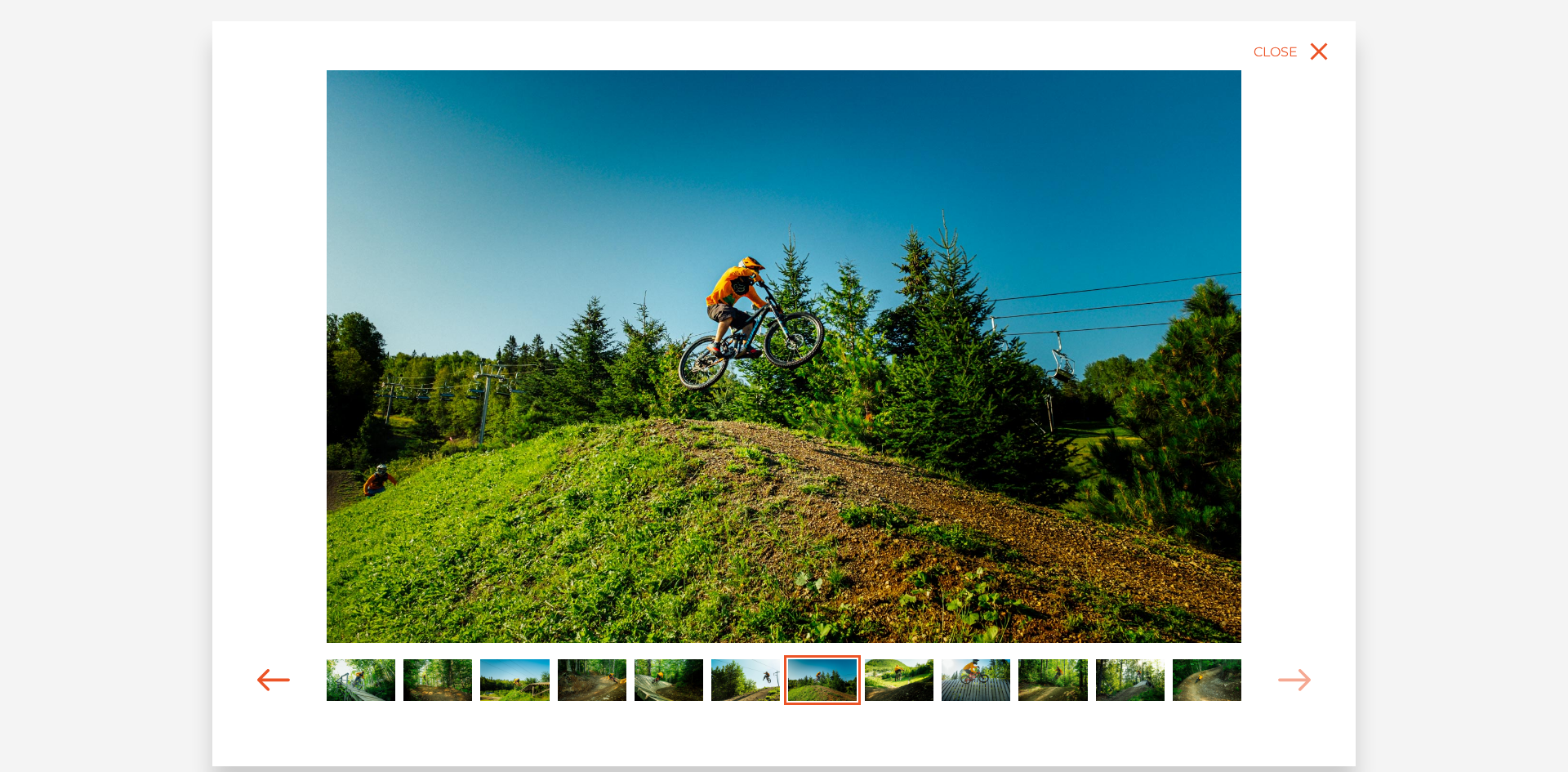
click at [258, 679] on icon "Carousel Navigation" at bounding box center [273, 680] width 32 height 22
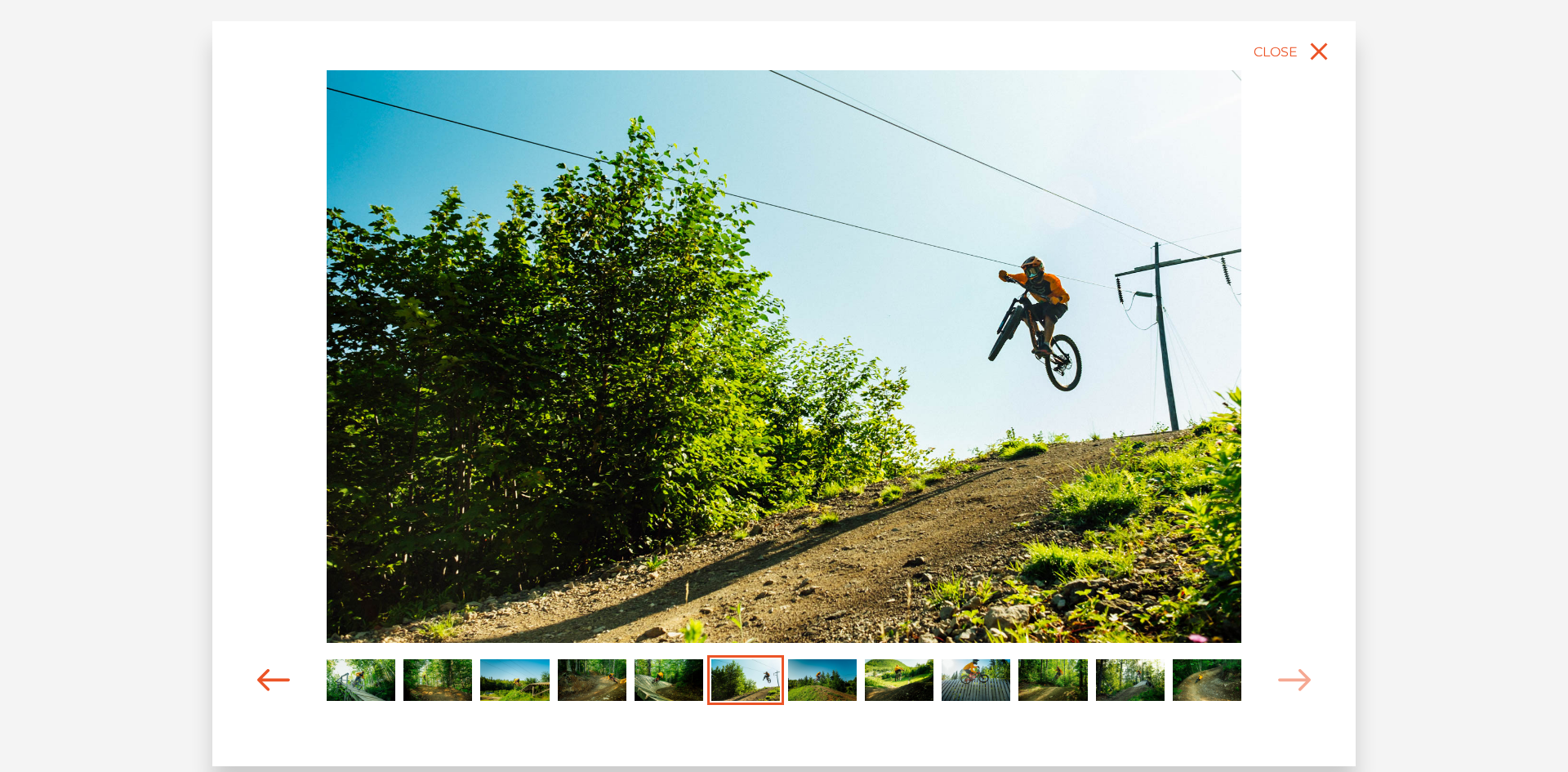
click at [258, 679] on icon "Carousel Navigation" at bounding box center [273, 680] width 32 height 22
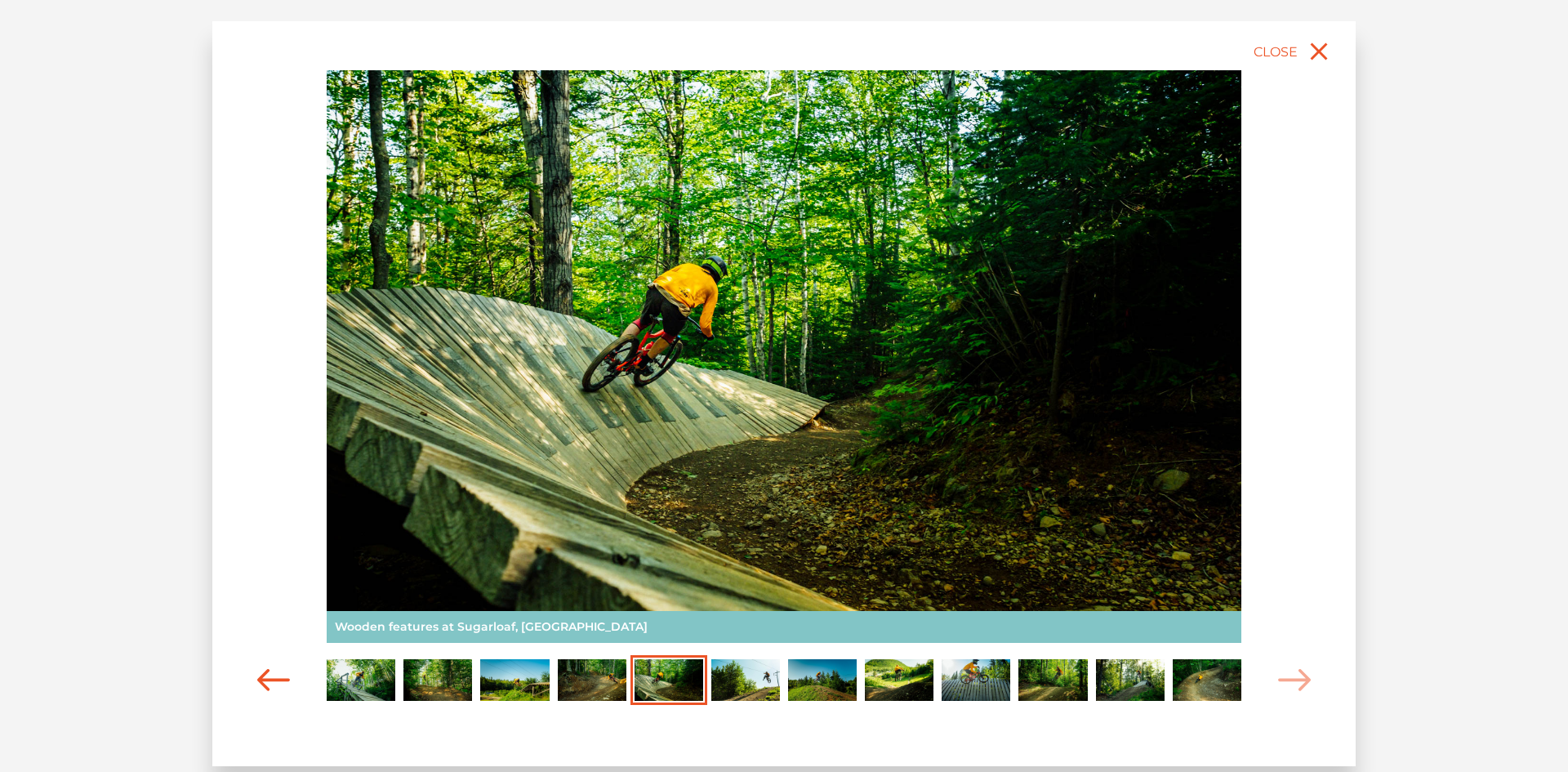
click at [258, 679] on icon "Carousel Navigation" at bounding box center [273, 680] width 32 height 22
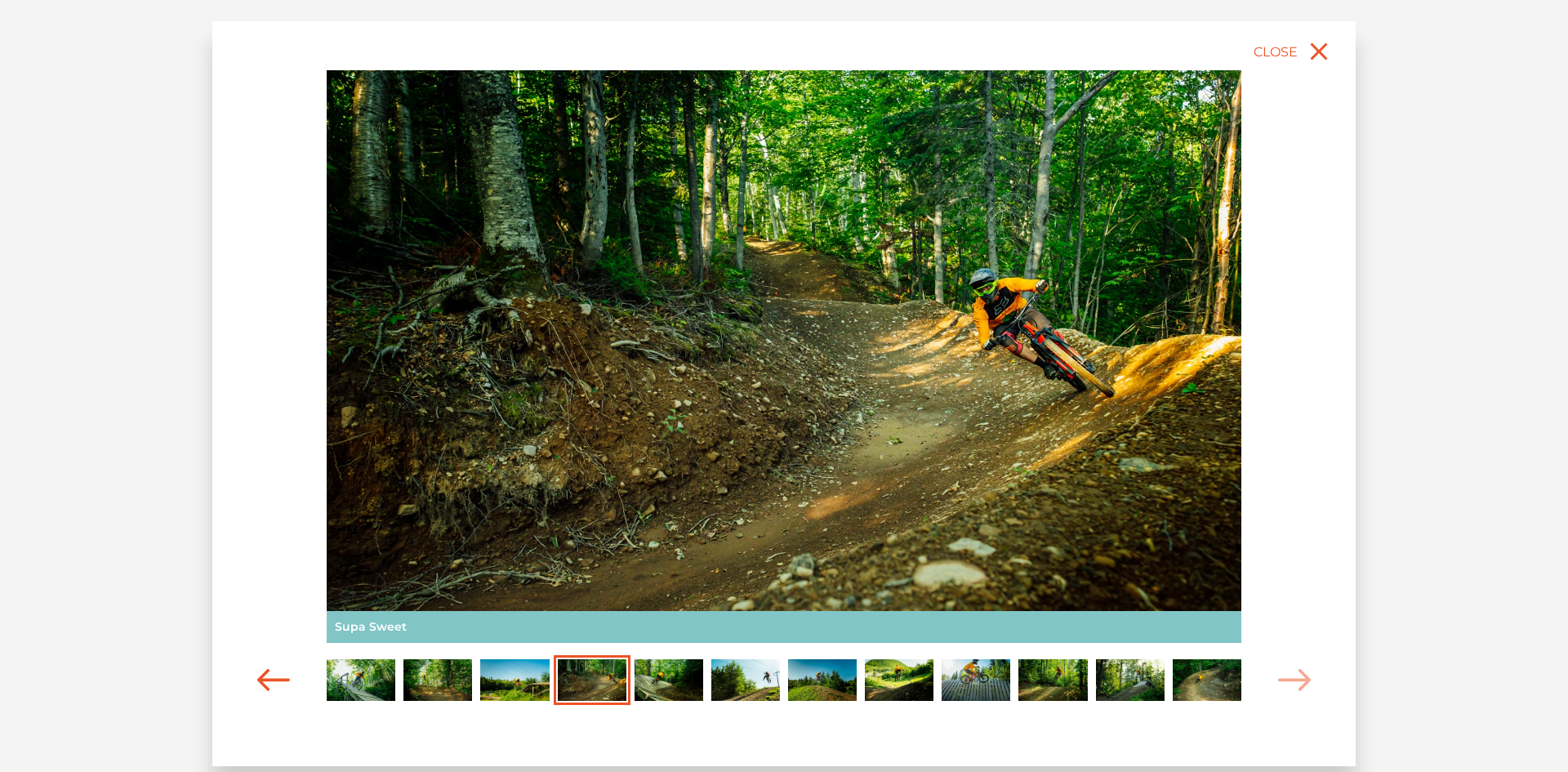
click at [258, 679] on icon "Carousel Navigation" at bounding box center [273, 680] width 32 height 22
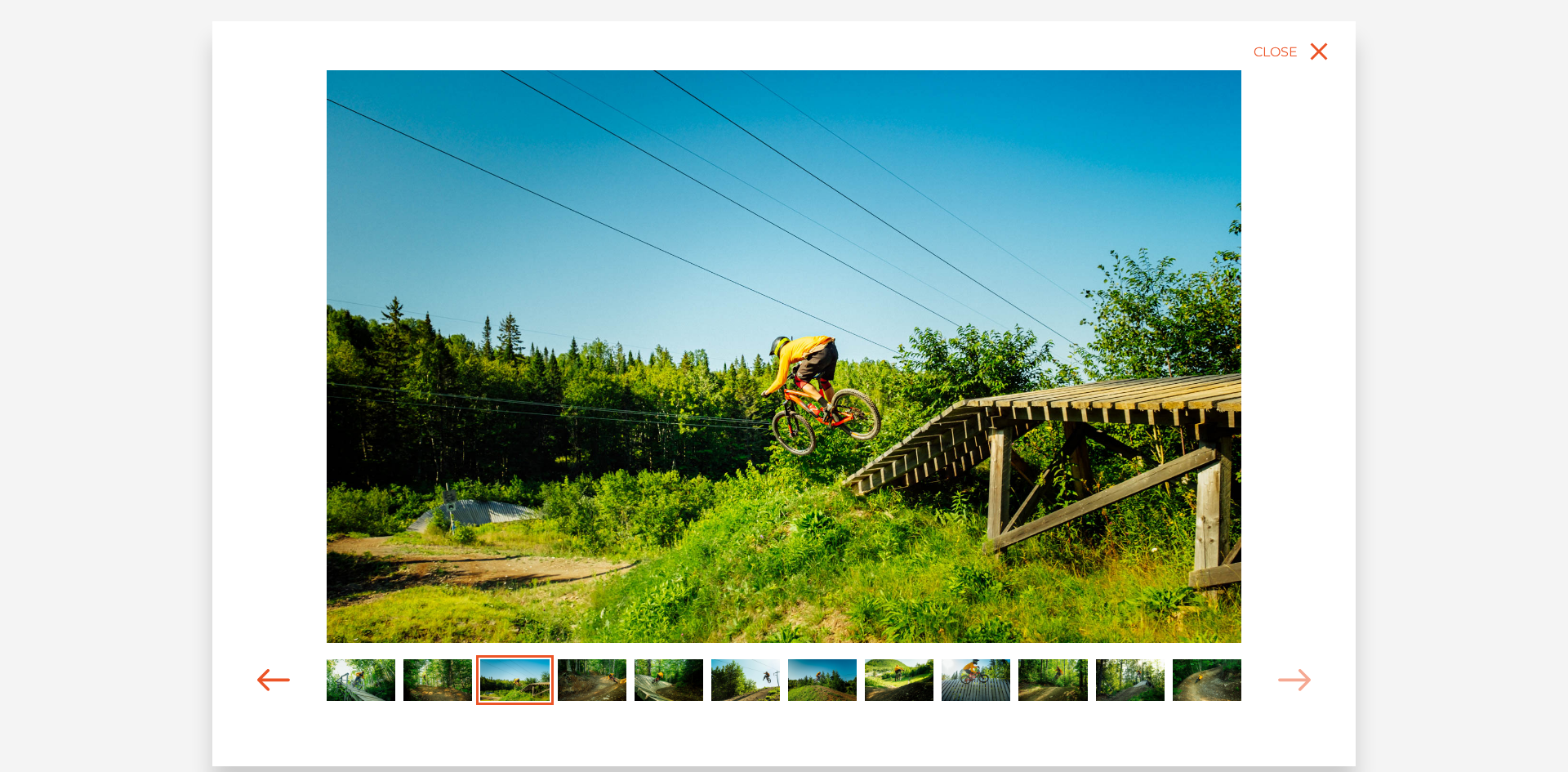
click at [258, 679] on icon "Carousel Navigation" at bounding box center [273, 680] width 32 height 22
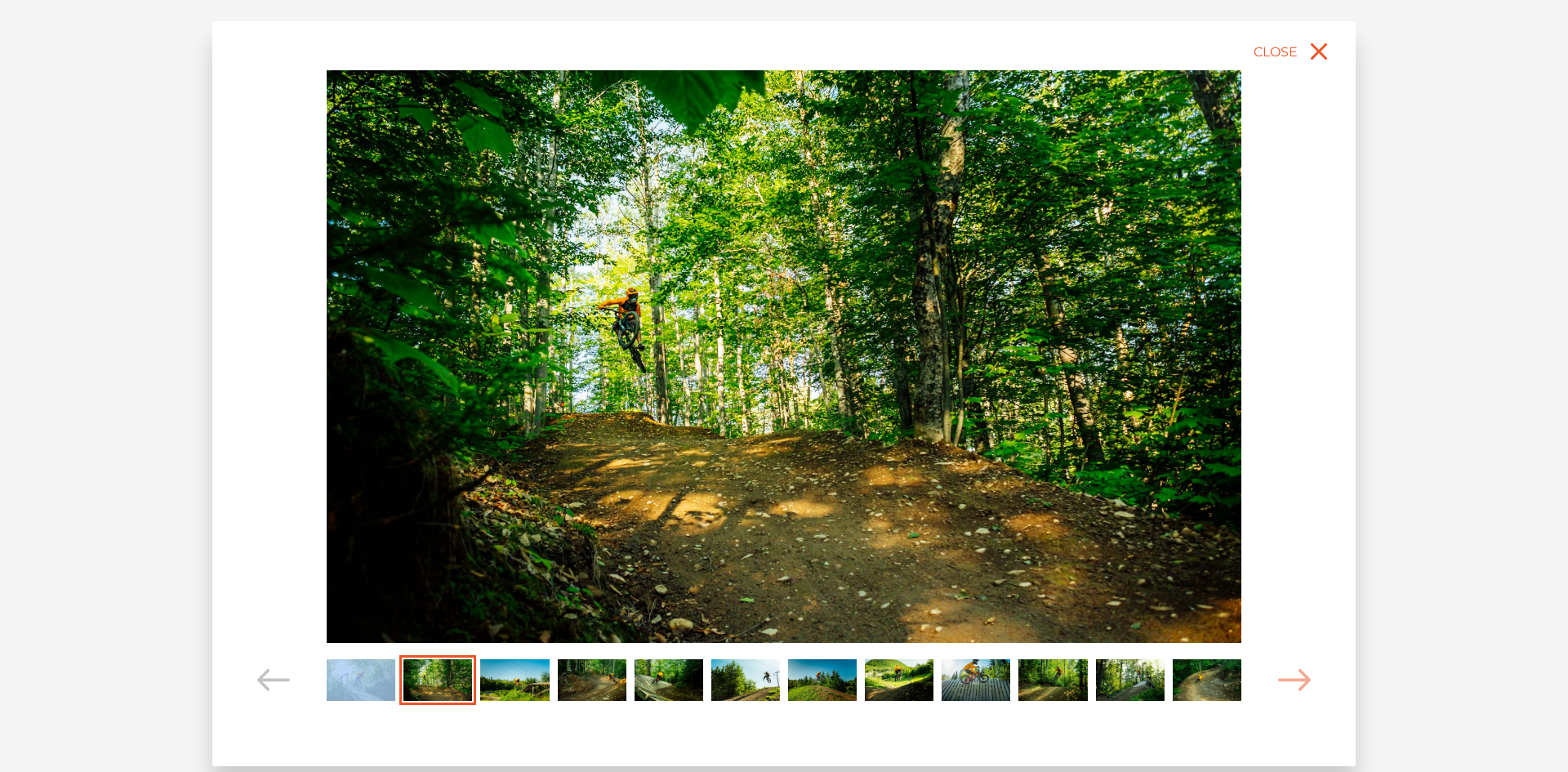
drag, startPoint x: 403, startPoint y: 679, endPoint x: 385, endPoint y: 662, distance: 24.8
click at [385, 662] on div "Carousel Pagination" at bounding box center [784, 679] width 923 height 50
click at [382, 669] on img "Carousel Page 1" at bounding box center [361, 680] width 69 height 42
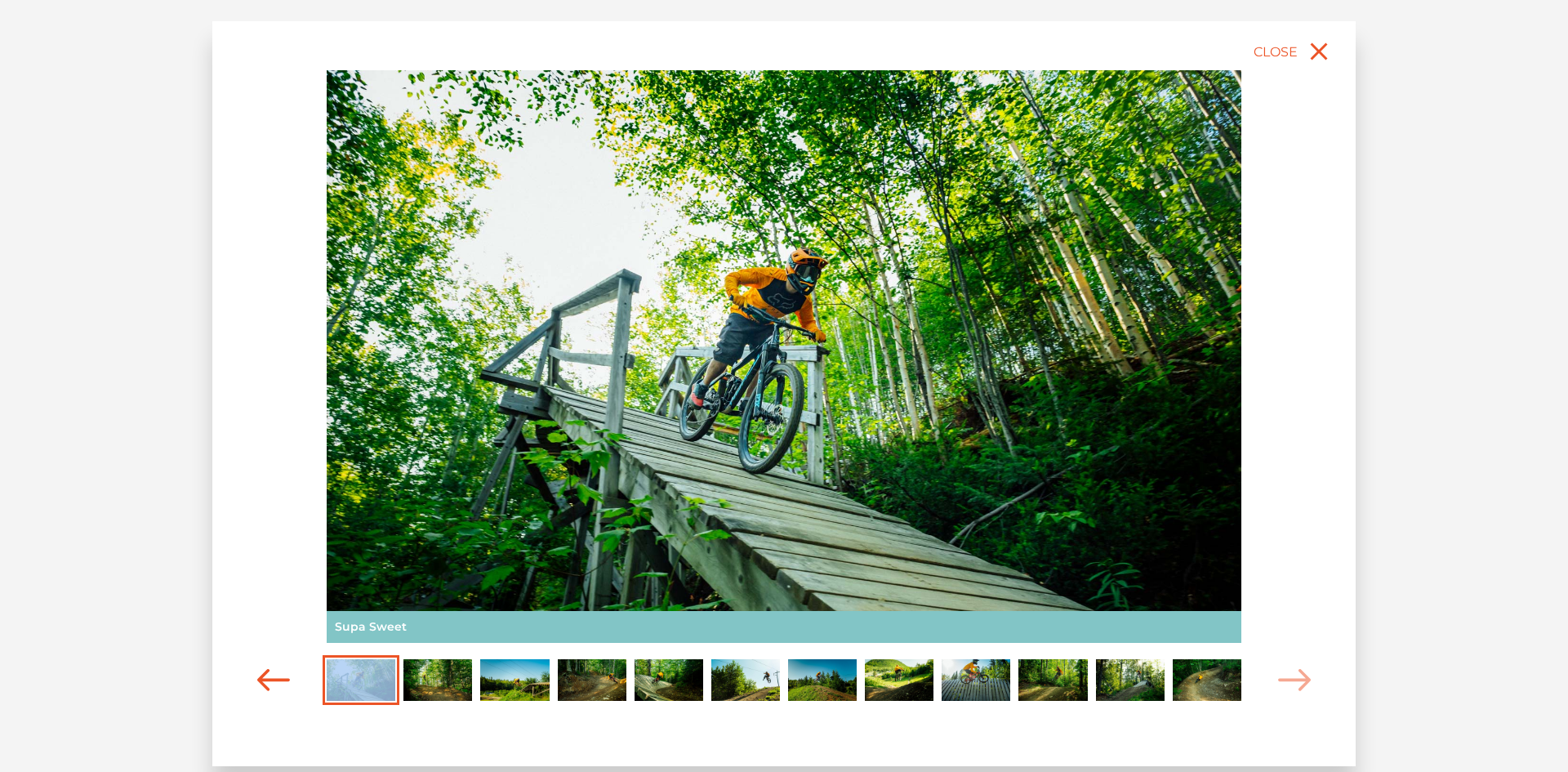
click at [273, 684] on icon "Carousel Navigation" at bounding box center [273, 680] width 32 height 22
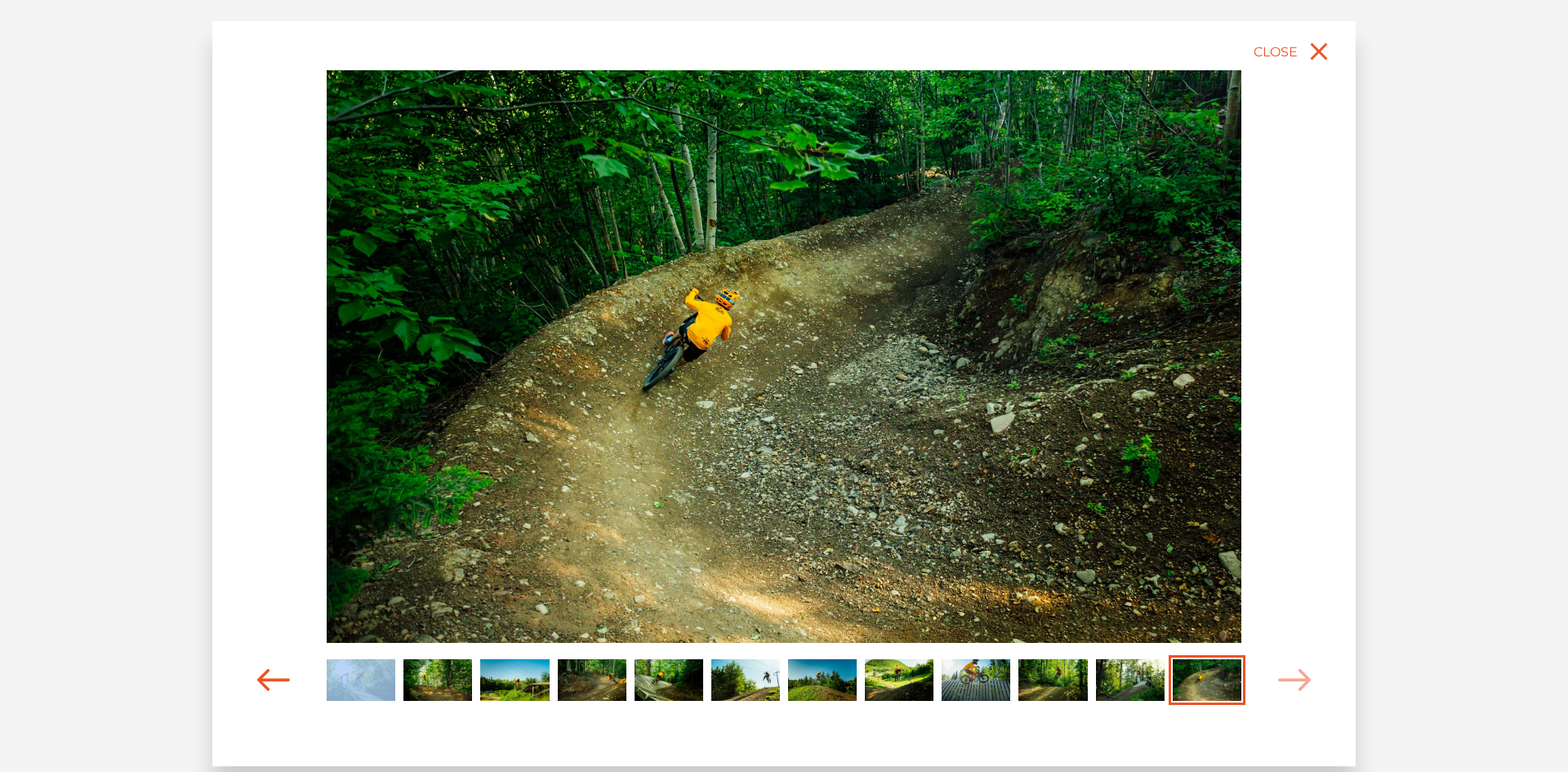
click at [260, 687] on icon "Carousel Navigation" at bounding box center [273, 680] width 32 height 22
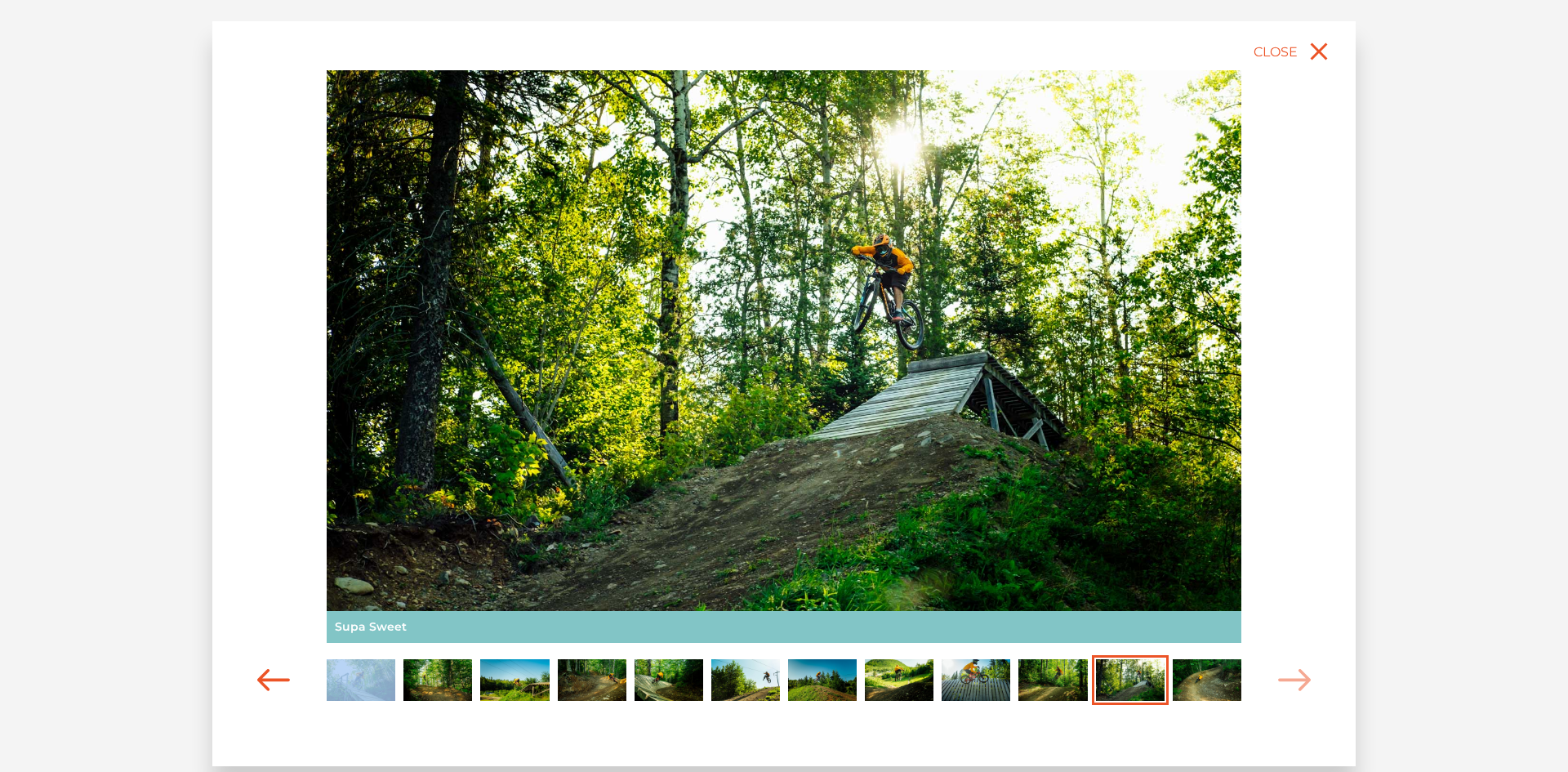
click at [260, 687] on icon "Carousel Navigation" at bounding box center [273, 680] width 32 height 22
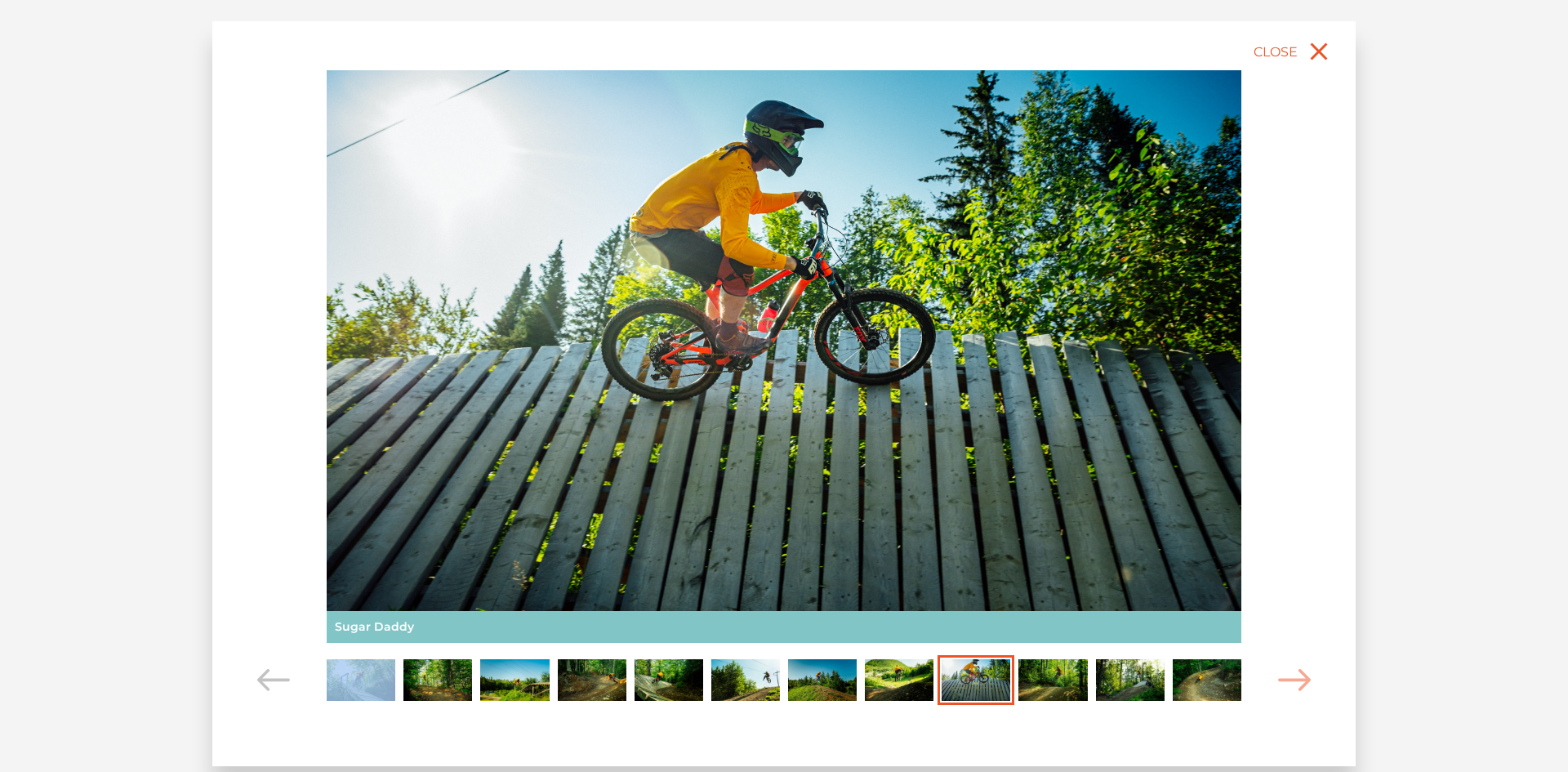
click at [345, 691] on img "Carousel Page 1" at bounding box center [361, 680] width 69 height 42
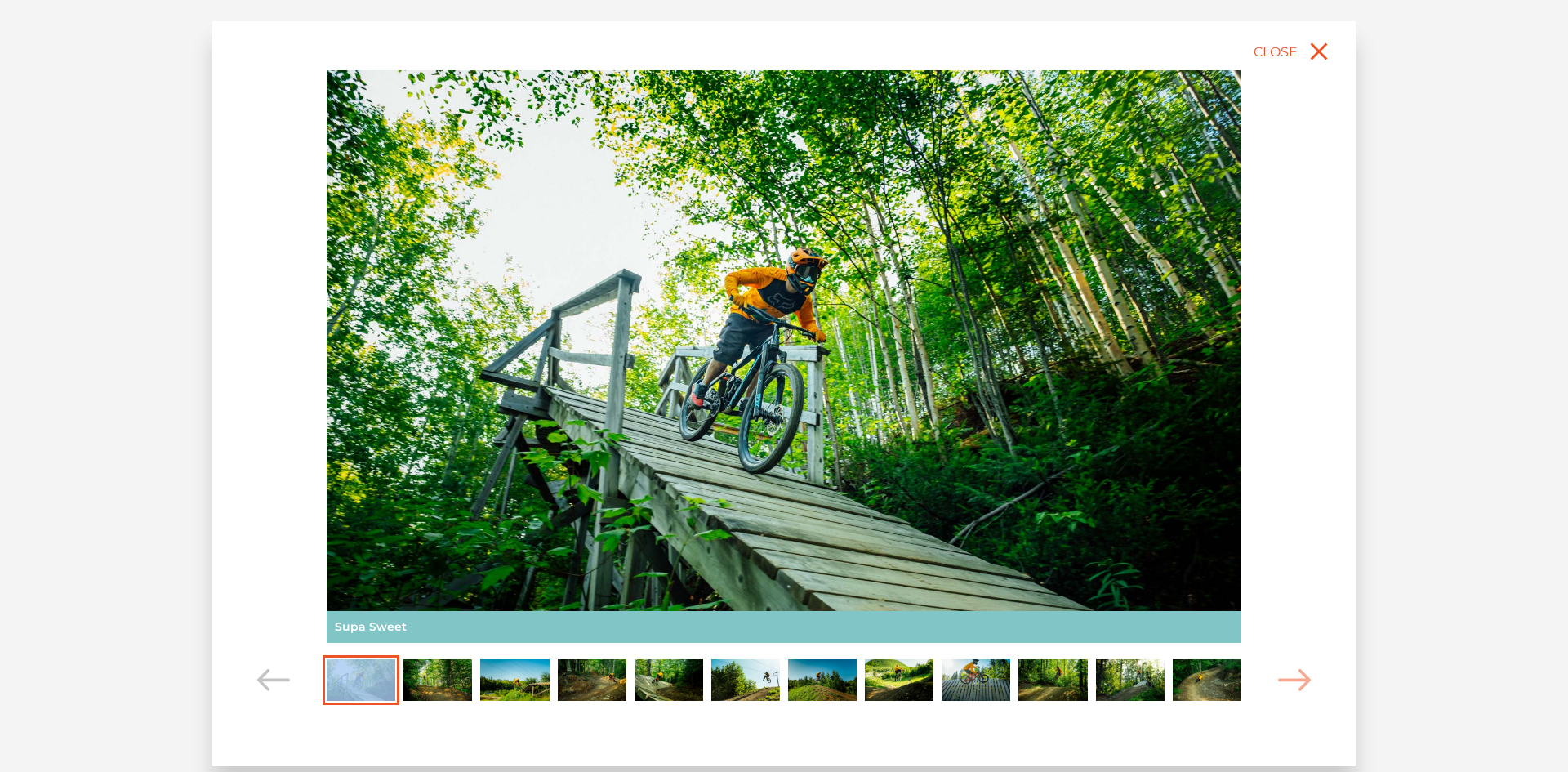
click at [444, 708] on div "slide 2 of 12 Supa Sweet Supa Sweet Wooden features at Sugarloaf, NB" at bounding box center [784, 394] width 1144 height 745
click at [443, 679] on img "Carousel Page 2" at bounding box center [438, 680] width 69 height 42
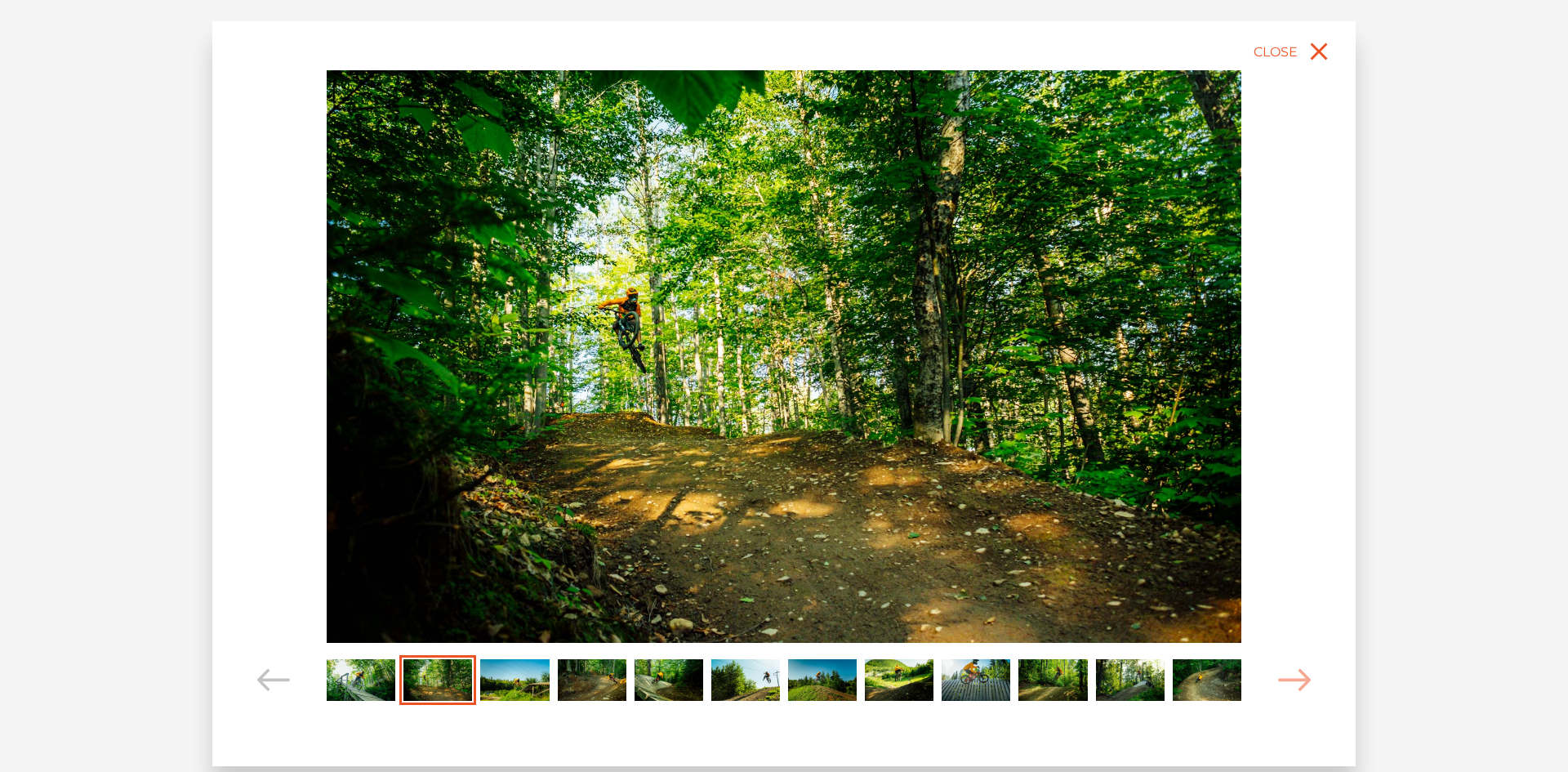
click at [527, 684] on img "Carousel Page 3" at bounding box center [515, 680] width 69 height 42
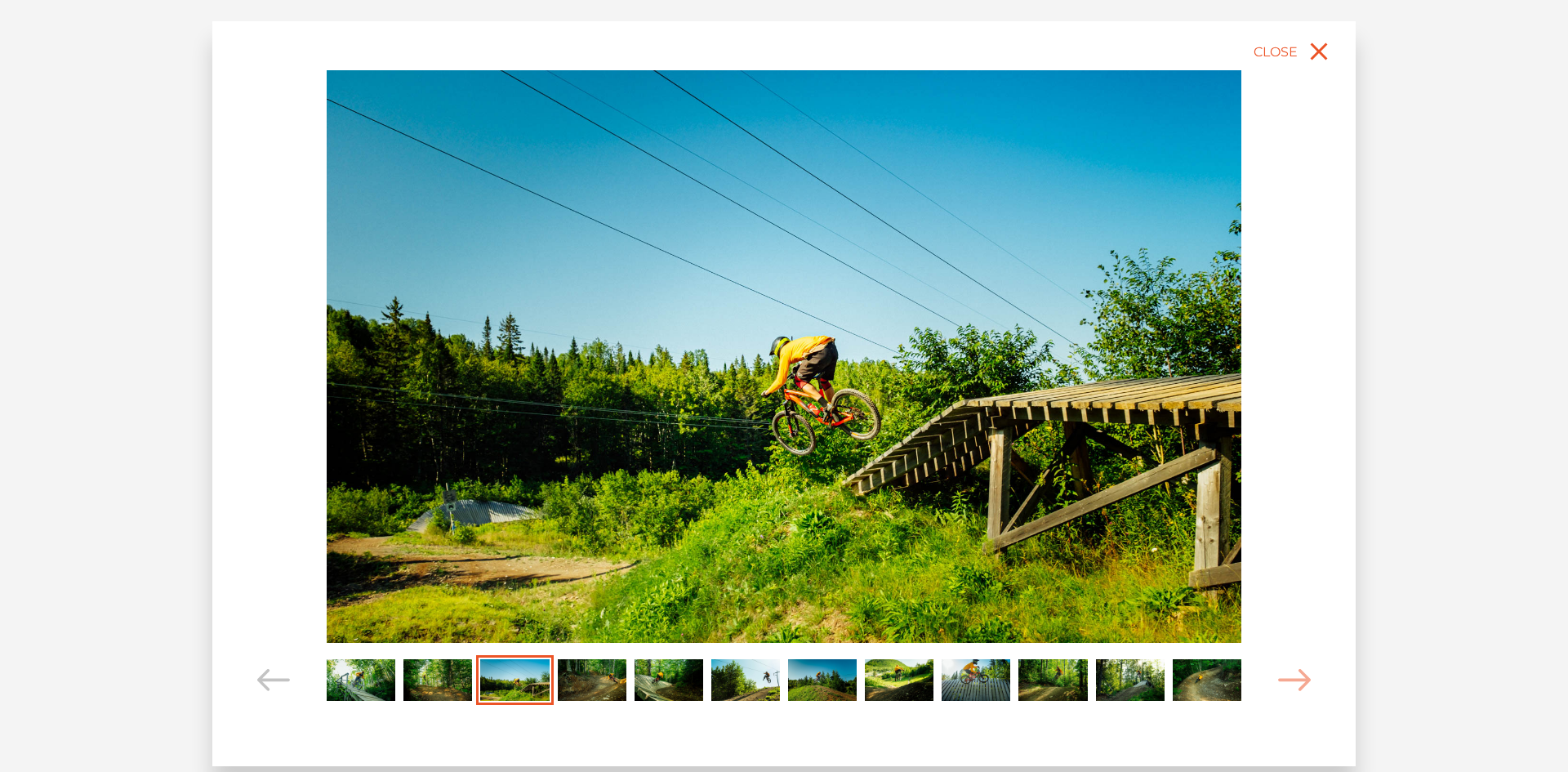
click at [604, 671] on img "Carousel Page 4" at bounding box center [593, 680] width 69 height 42
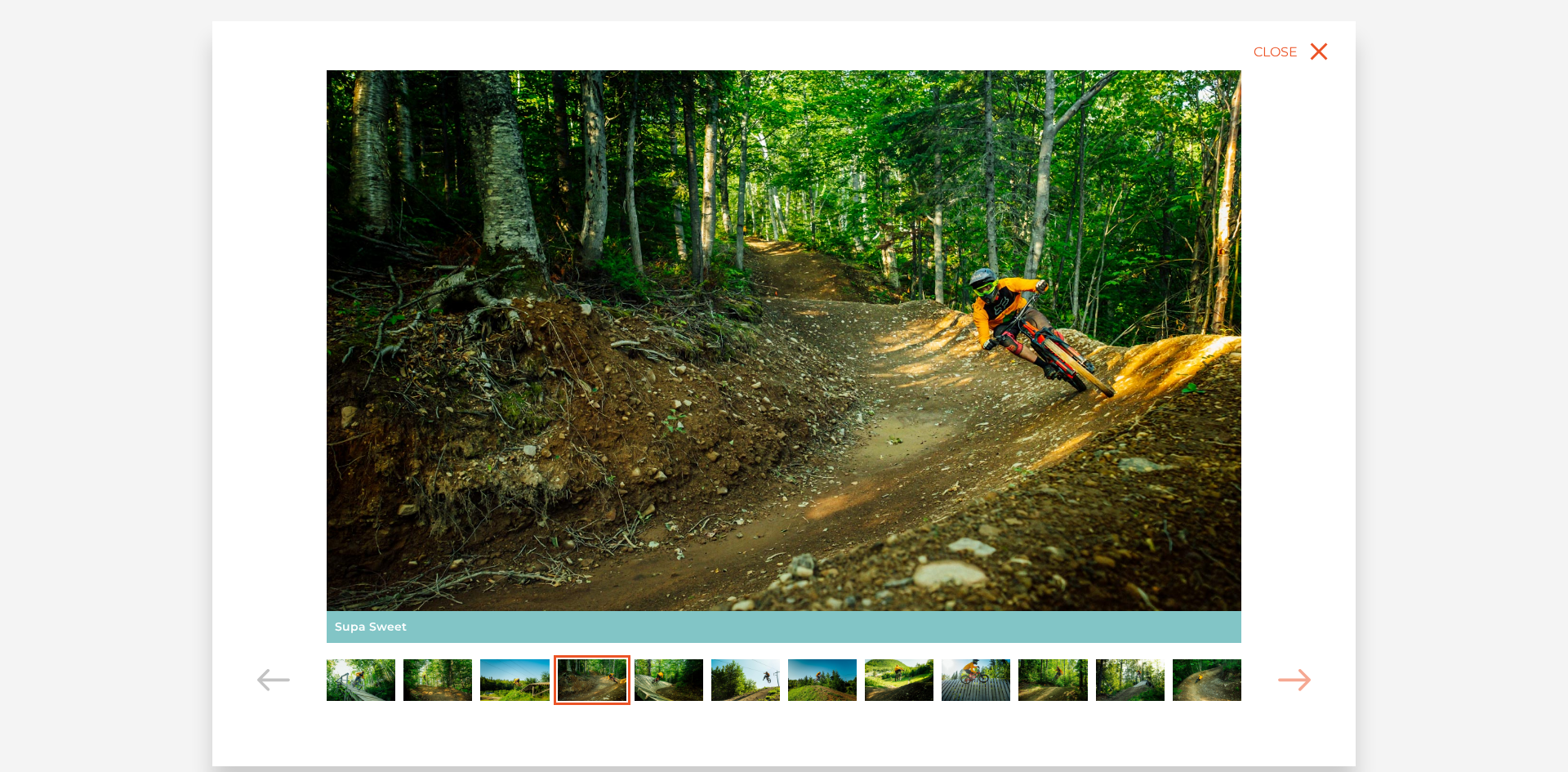
click at [677, 706] on div "slide 5 of 12 Supa Sweet Supa Sweet Wooden features at Sugarloaf, NB" at bounding box center [784, 394] width 1144 height 745
click at [669, 676] on img "Carousel Page 5" at bounding box center [669, 680] width 69 height 42
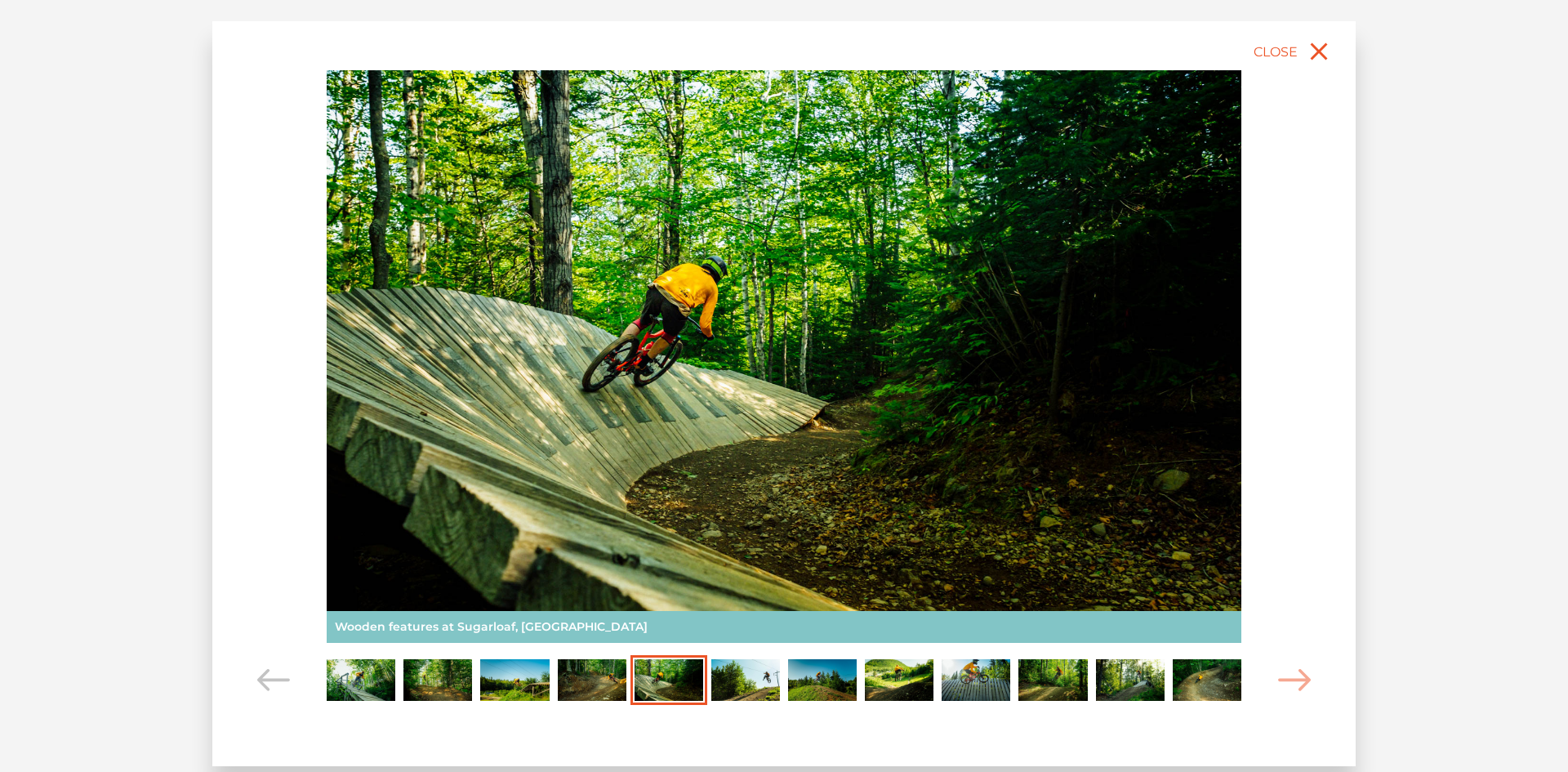
click at [737, 664] on img "Carousel Page 6" at bounding box center [746, 680] width 69 height 42
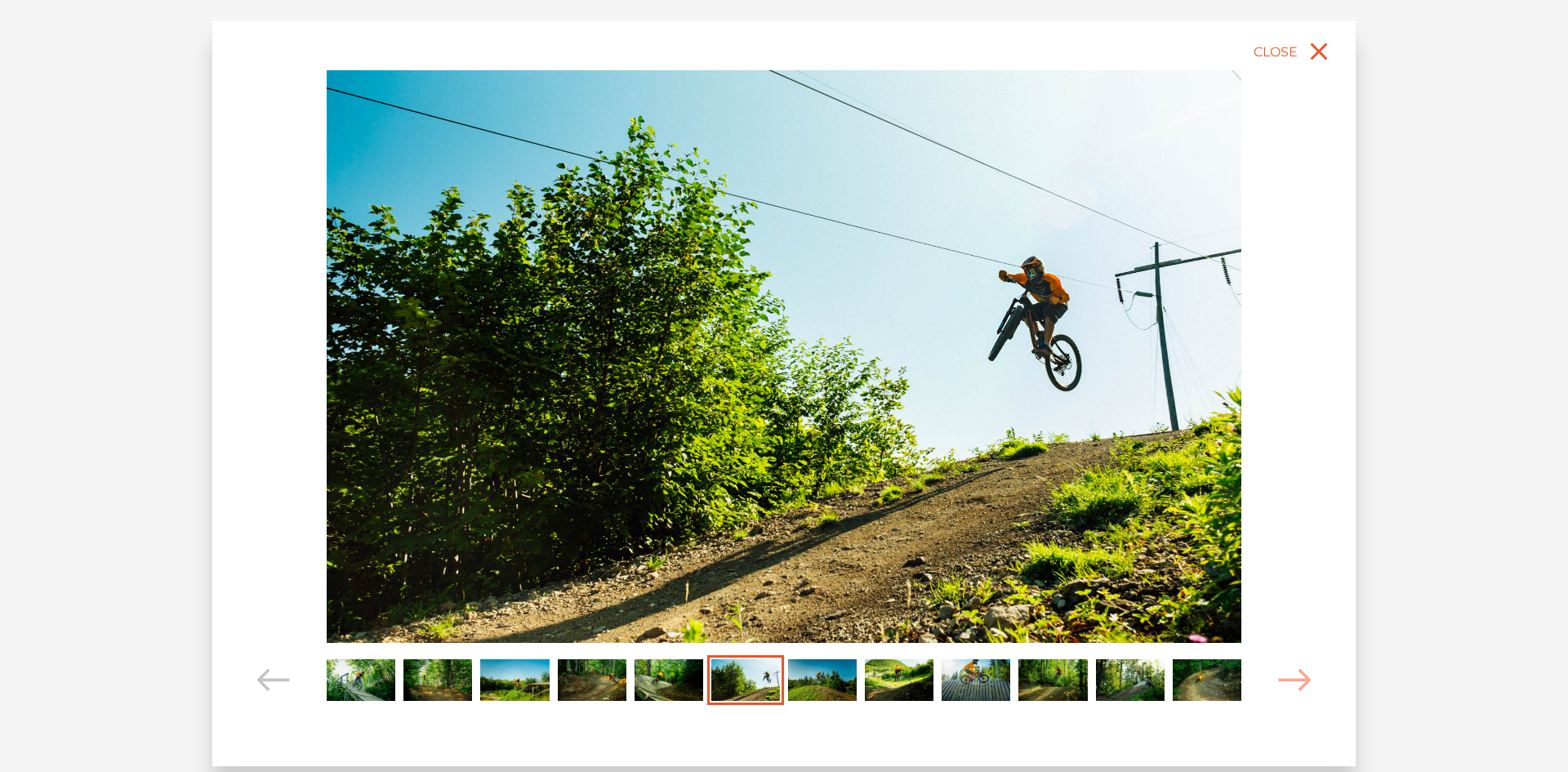
click at [842, 687] on img "Carousel Page 7" at bounding box center [823, 680] width 69 height 42
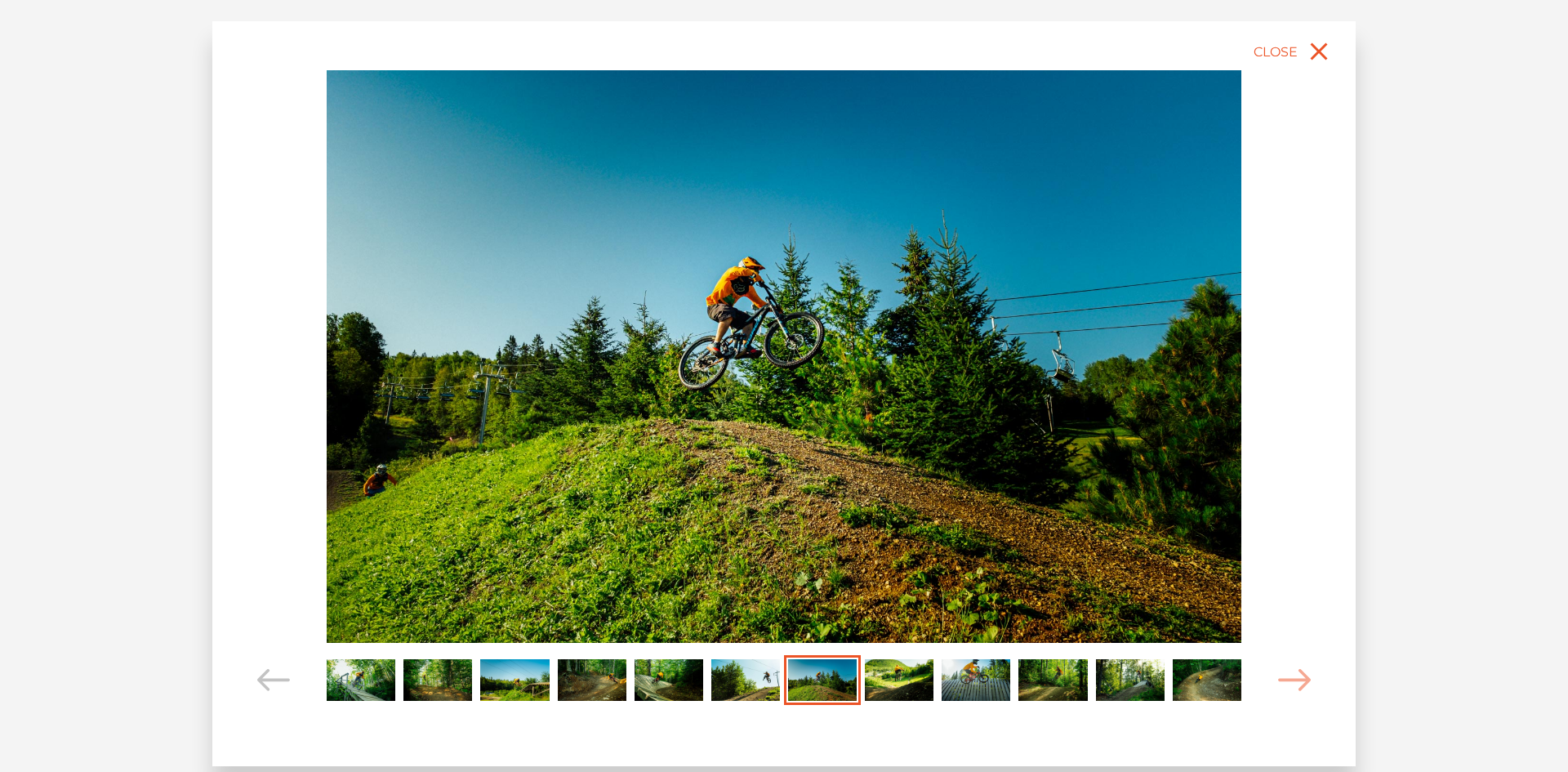
click at [774, 691] on img "Carousel Page 6" at bounding box center [746, 680] width 69 height 42
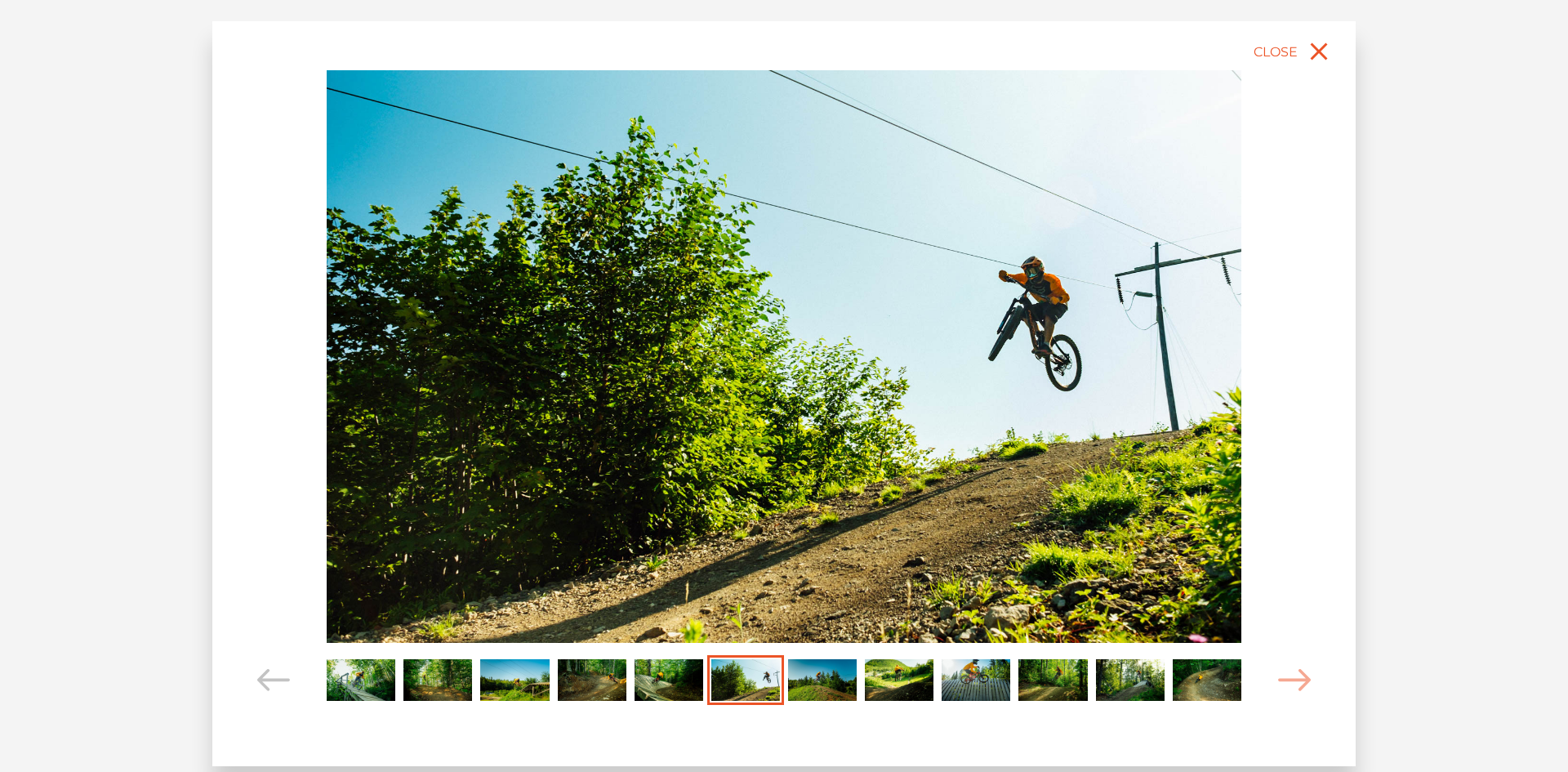
click at [840, 685] on img "Carousel Page 7" at bounding box center [823, 680] width 69 height 42
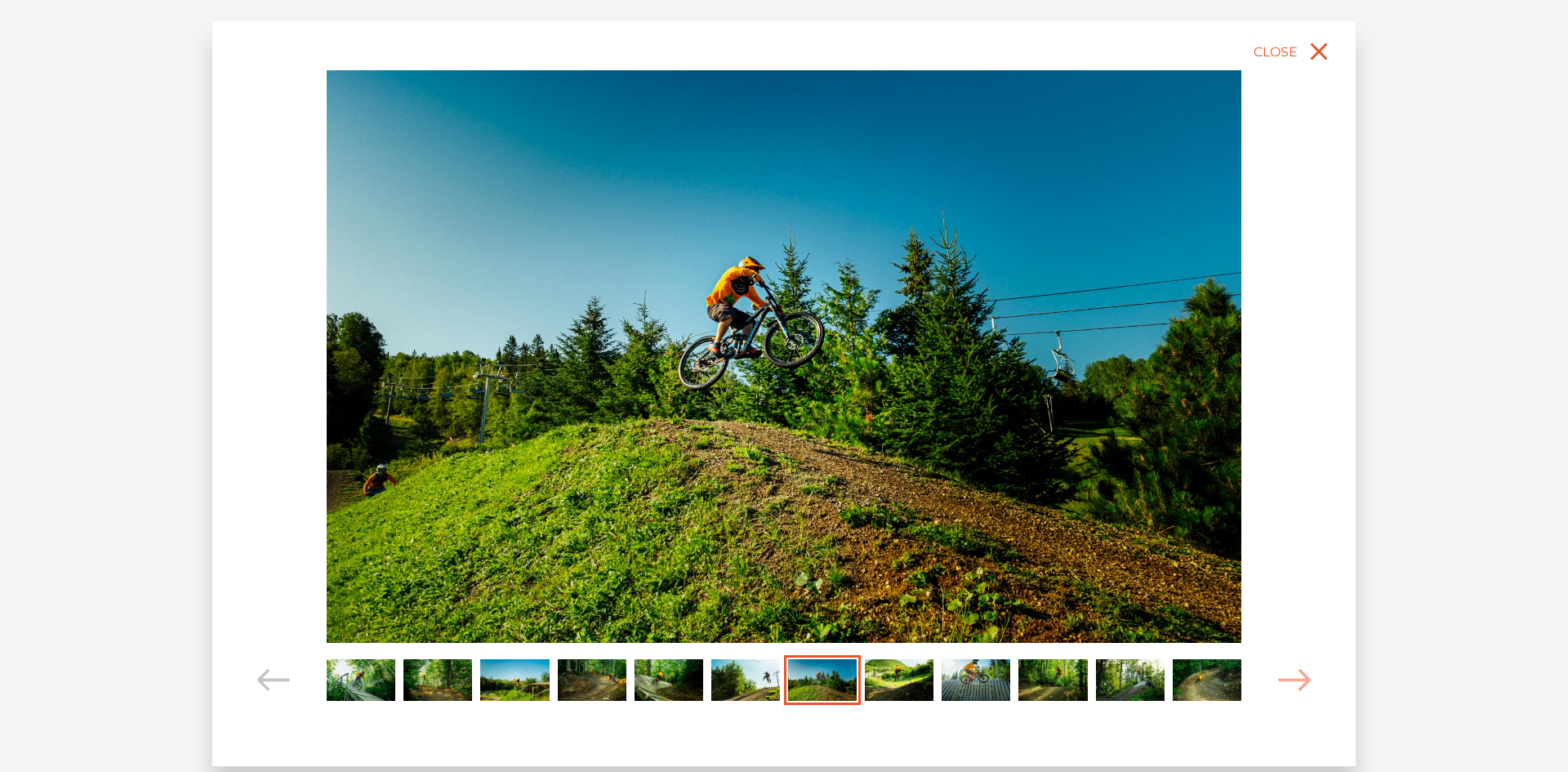
drag, startPoint x: 890, startPoint y: 681, endPoint x: 884, endPoint y: 671, distance: 11.7
click at [890, 680] on img "Carousel Page 8" at bounding box center [900, 680] width 69 height 42
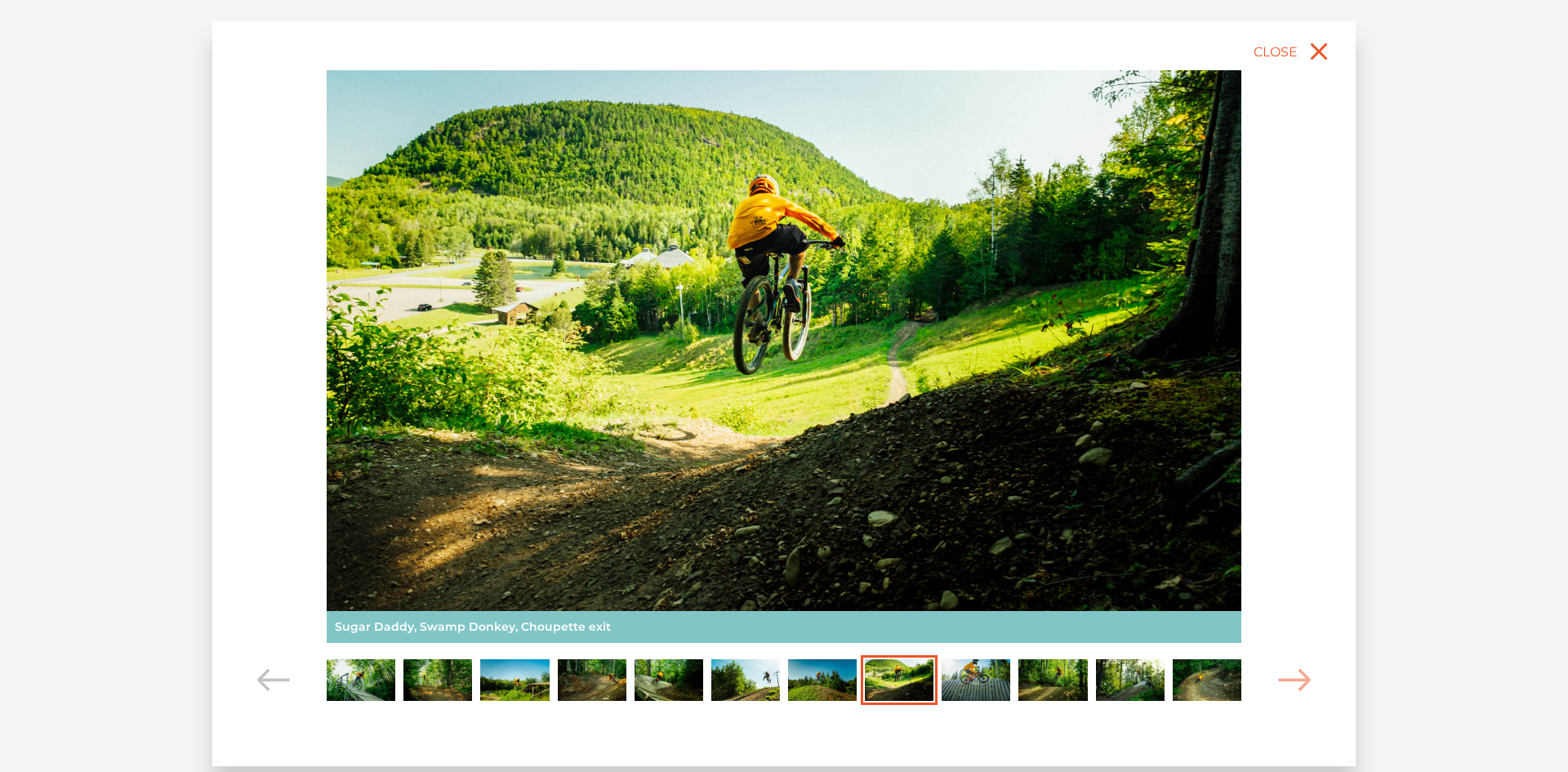
click at [967, 684] on img "Carousel Page 9" at bounding box center [976, 680] width 69 height 42
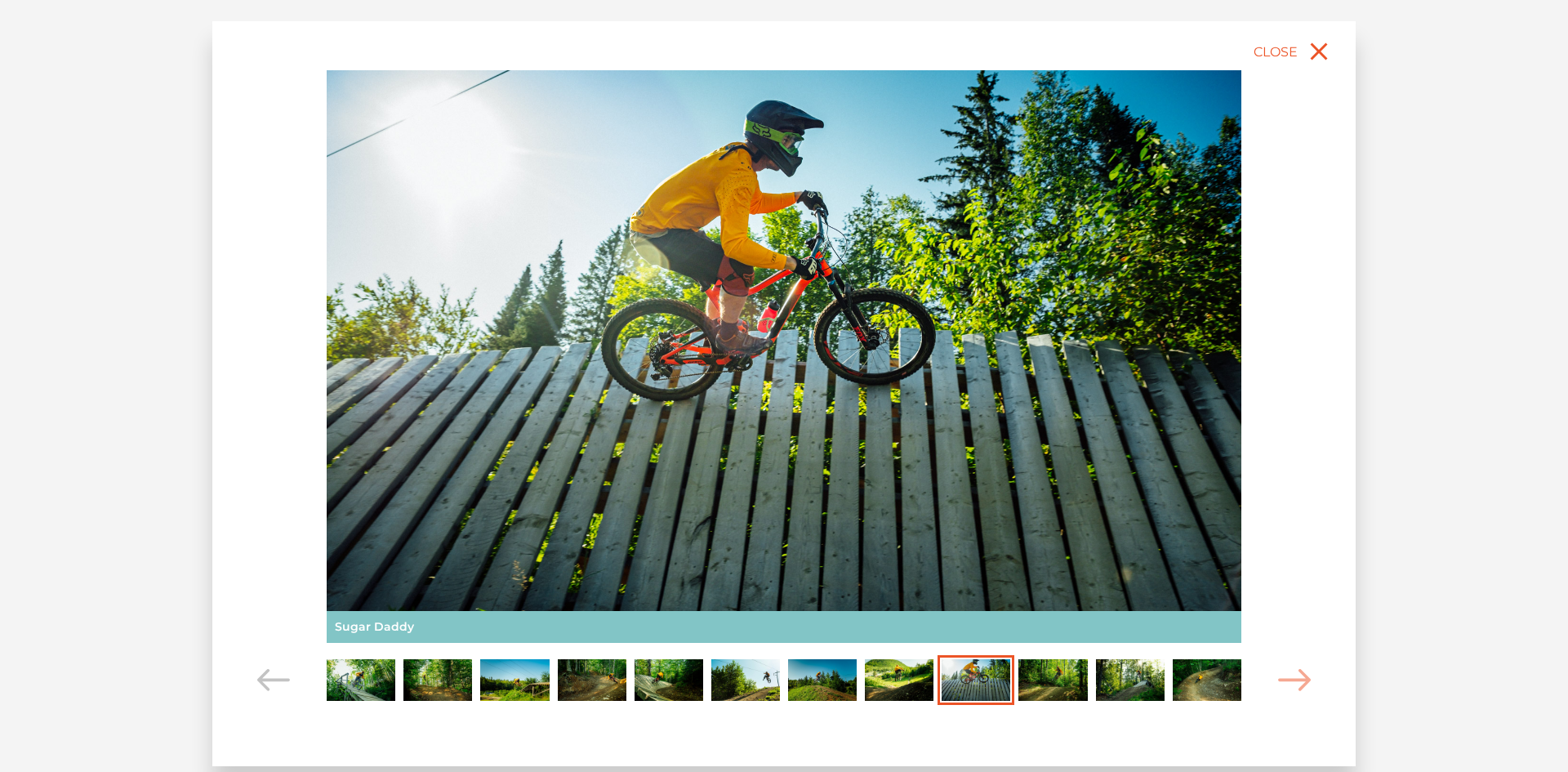
click at [1058, 684] on img "Carousel Page 10" at bounding box center [1053, 680] width 69 height 42
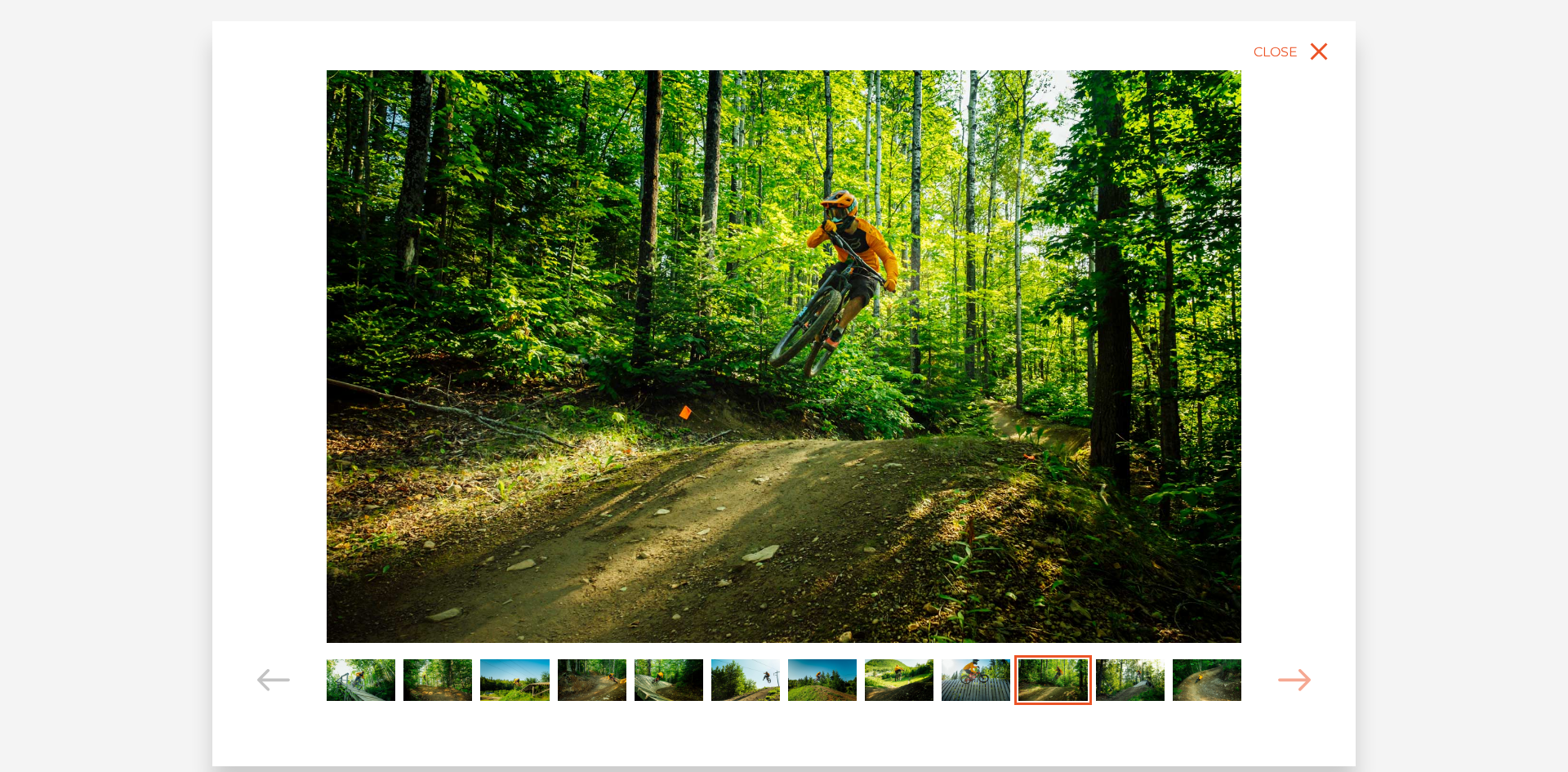
click at [972, 673] on img "Carousel Page 9" at bounding box center [976, 680] width 69 height 42
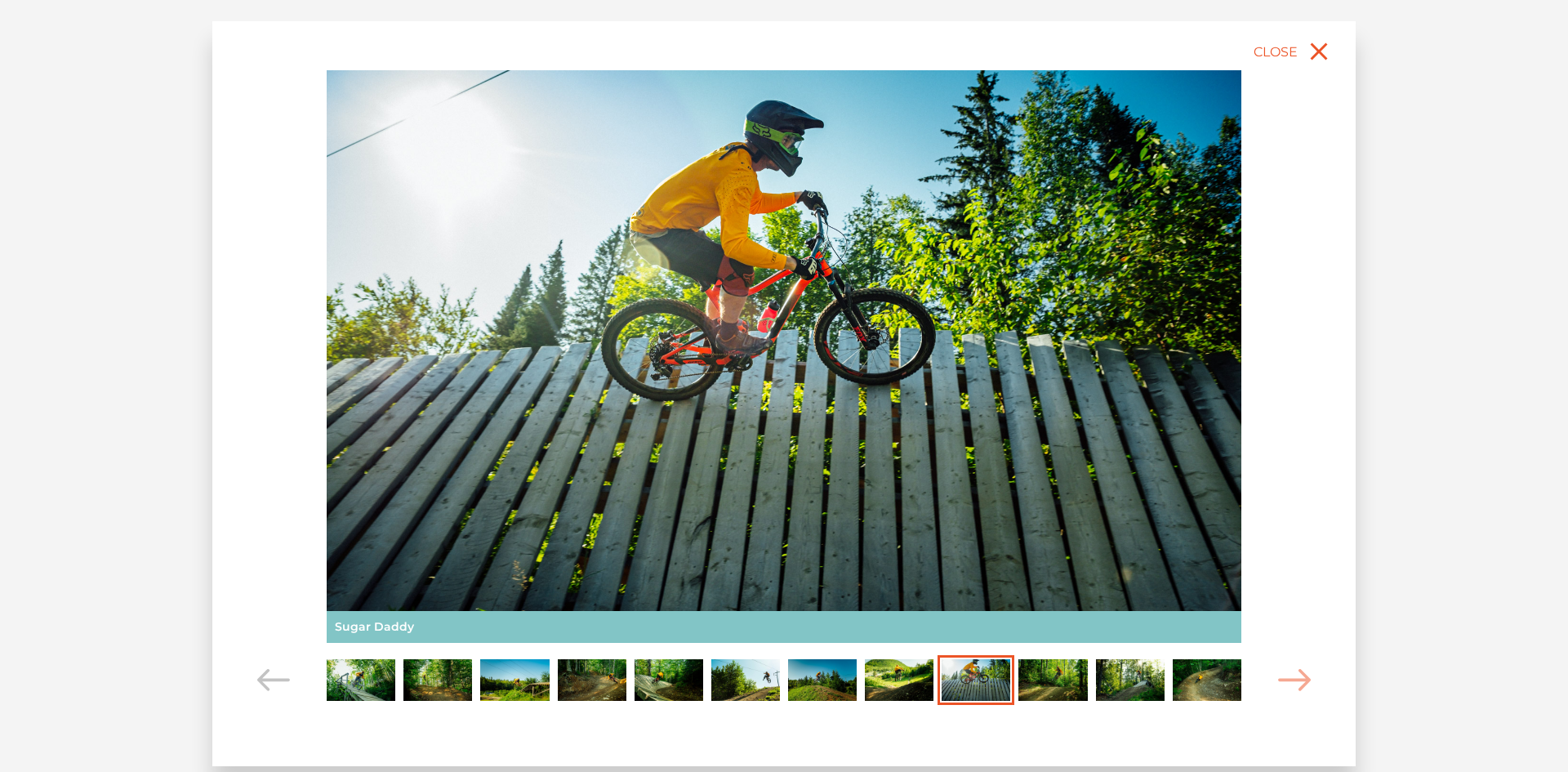
click at [1062, 668] on img "Carousel Page 10" at bounding box center [1053, 680] width 69 height 42
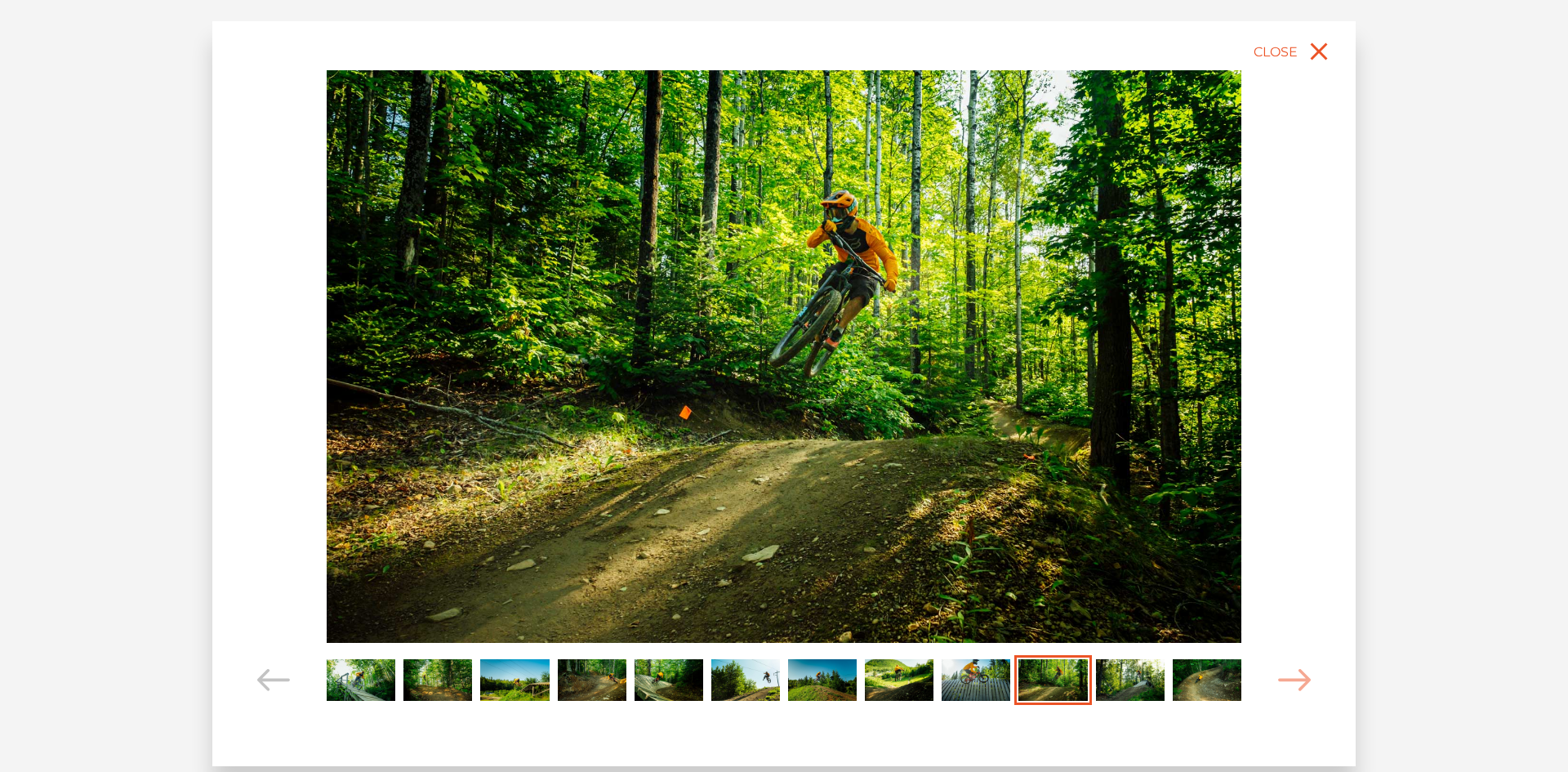
click at [1130, 680] on img "Carousel Page 11" at bounding box center [1131, 680] width 69 height 42
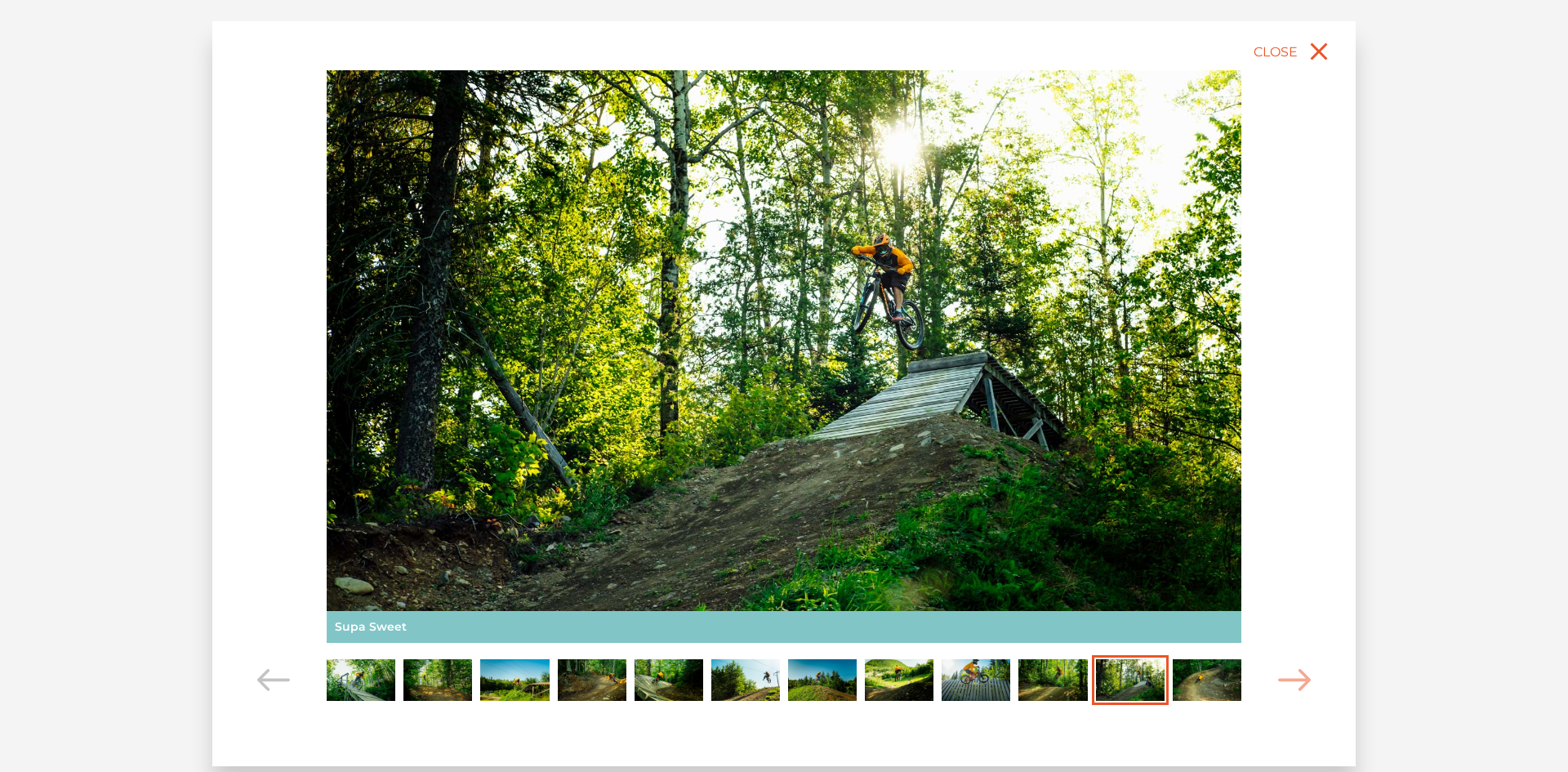
click at [1220, 689] on img "Carousel Page 12" at bounding box center [1208, 680] width 69 height 42
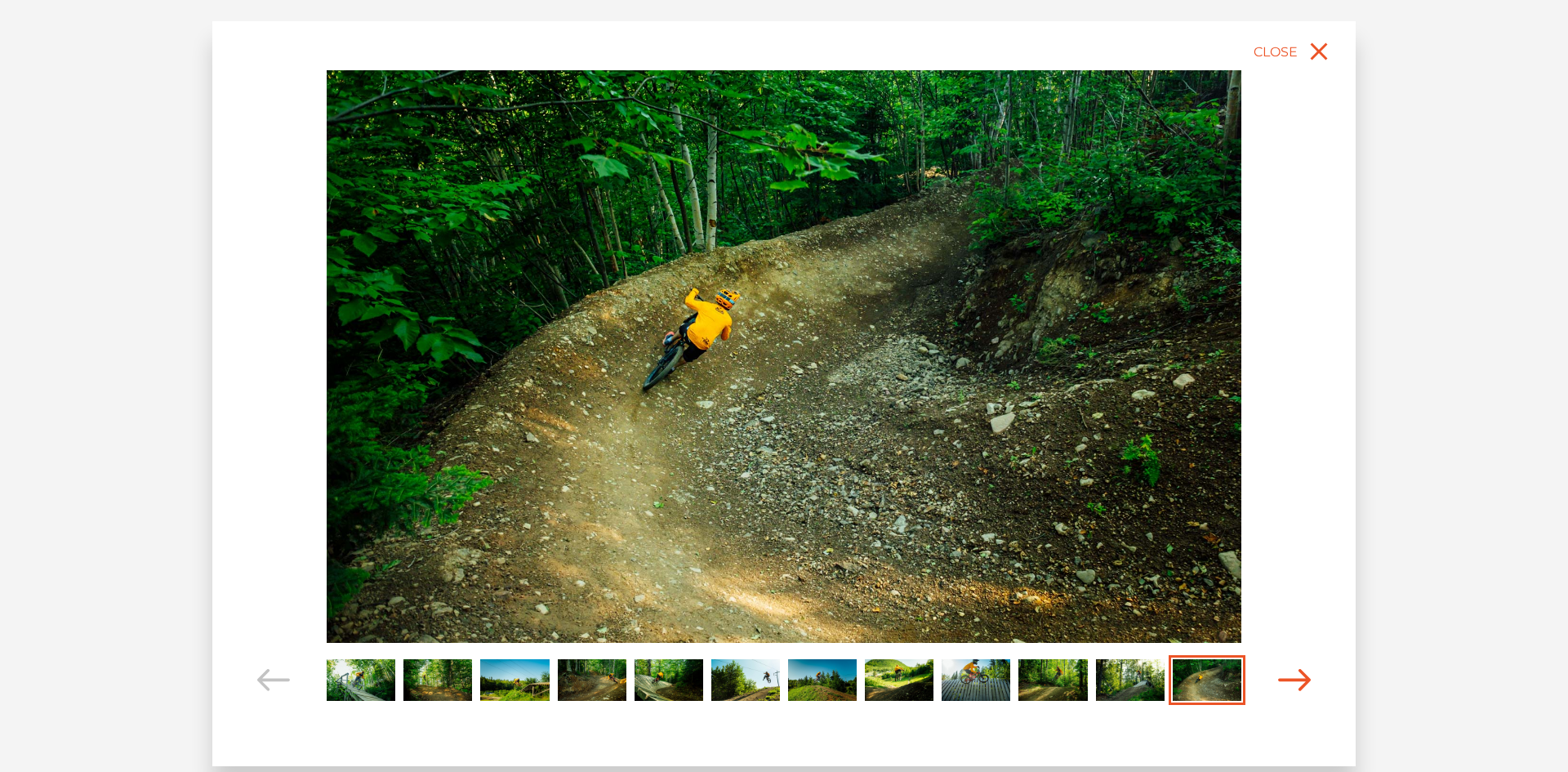
click at [1303, 675] on icon "Carousel Navigation" at bounding box center [1294, 680] width 32 height 22
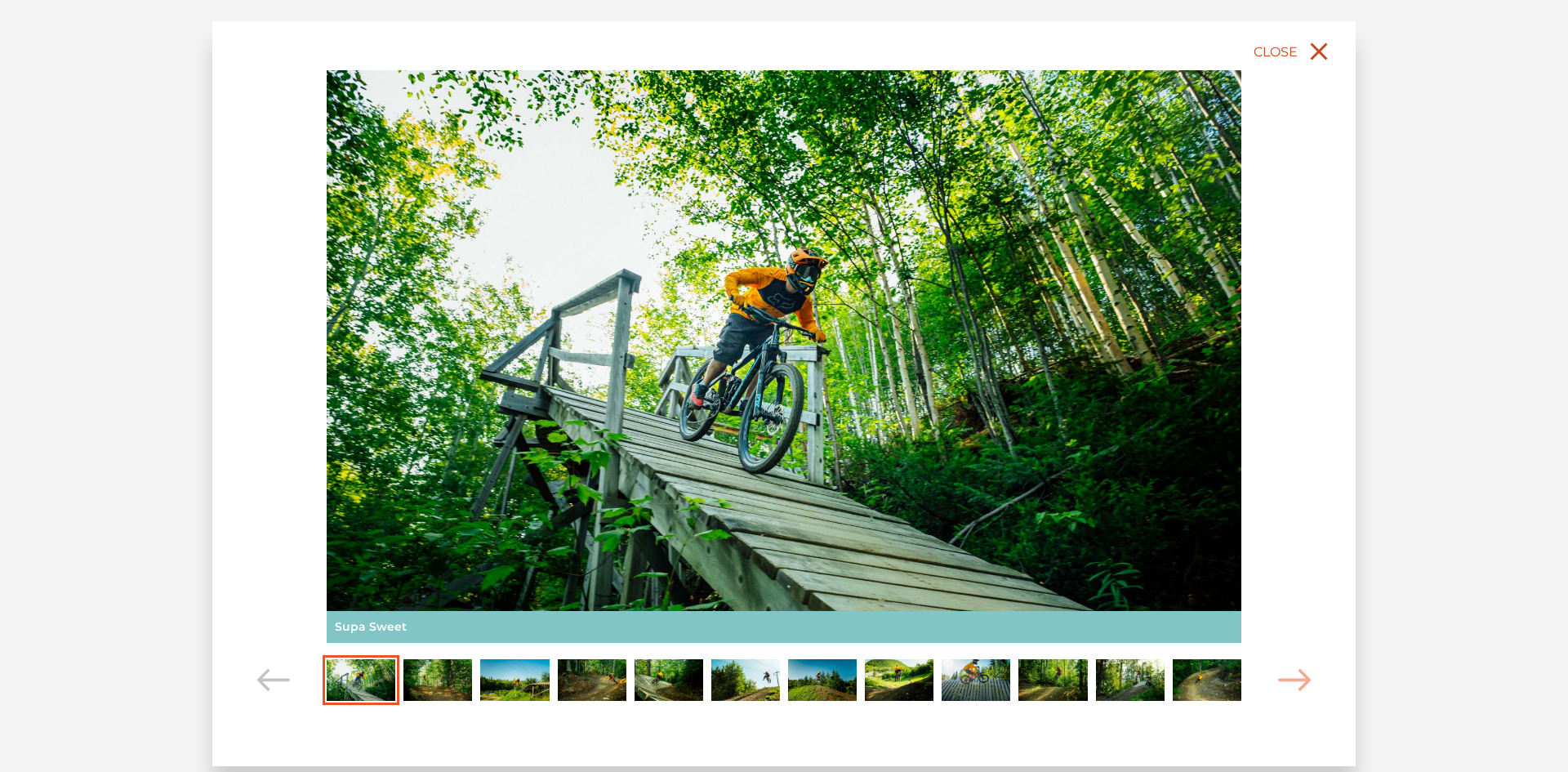
click at [1319, 44] on icon "close" at bounding box center [1319, 51] width 30 height 30
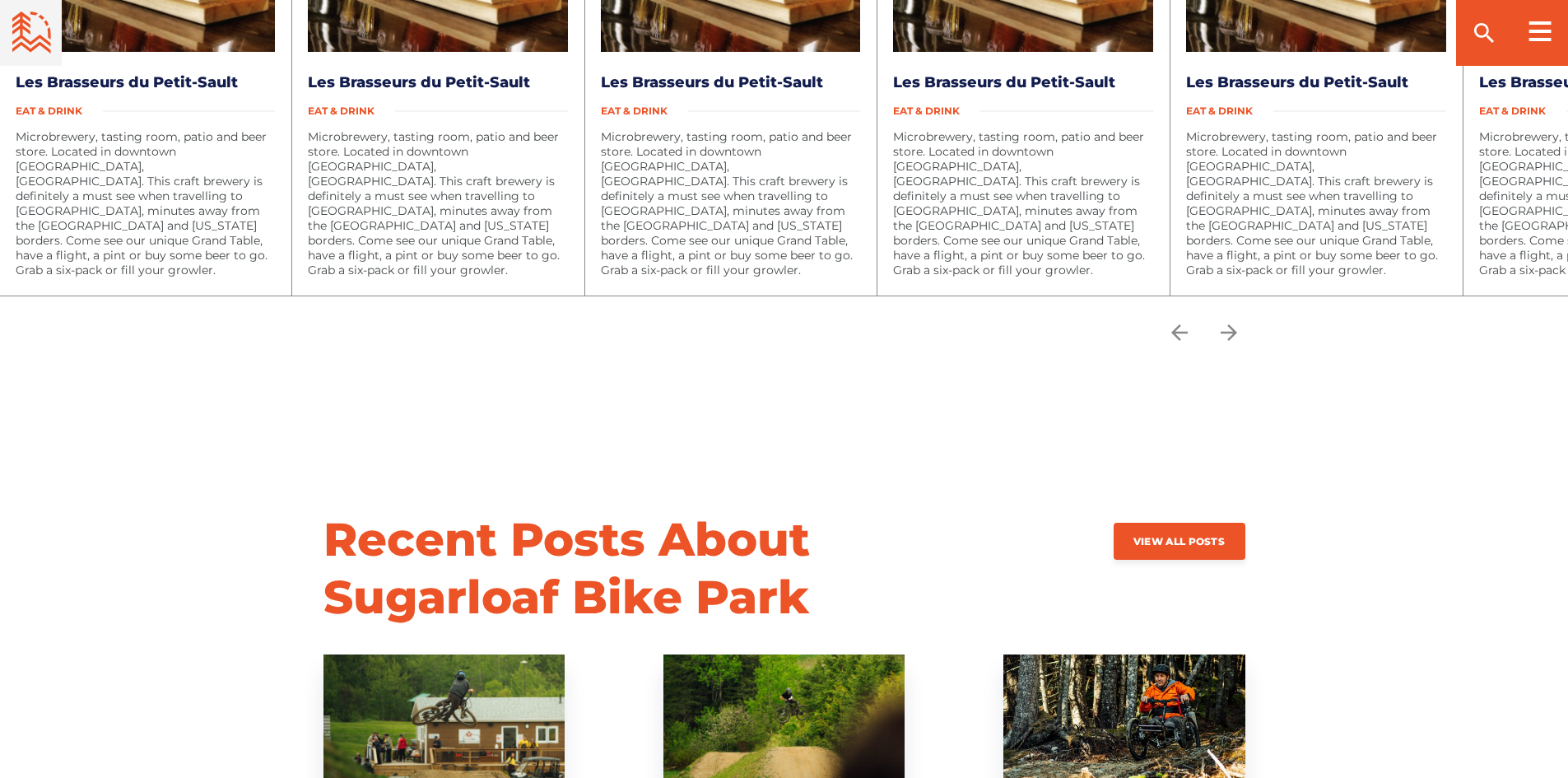
scroll to position [3921, 0]
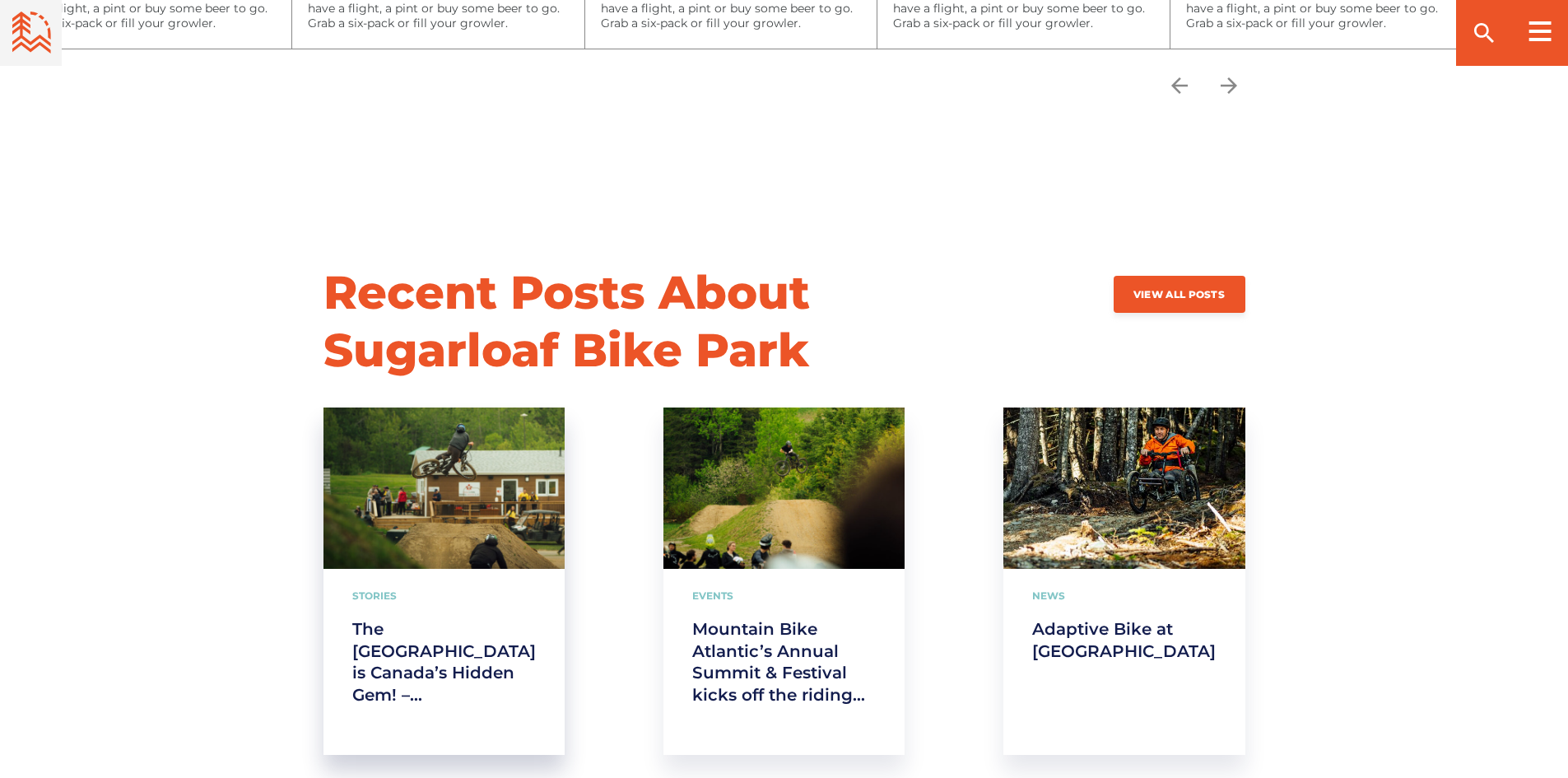
click at [476, 584] on div "Stories The East Coast is Canada’s Hidden Gem! – Mark Matthews" at bounding box center [443, 662] width 241 height 187
click at [413, 680] on link "The [GEOGRAPHIC_DATA] is Canada’s Hidden Gem! – [PERSON_NAME]" at bounding box center [443, 662] width 183 height 88
